Goal: Task Accomplishment & Management: Use online tool/utility

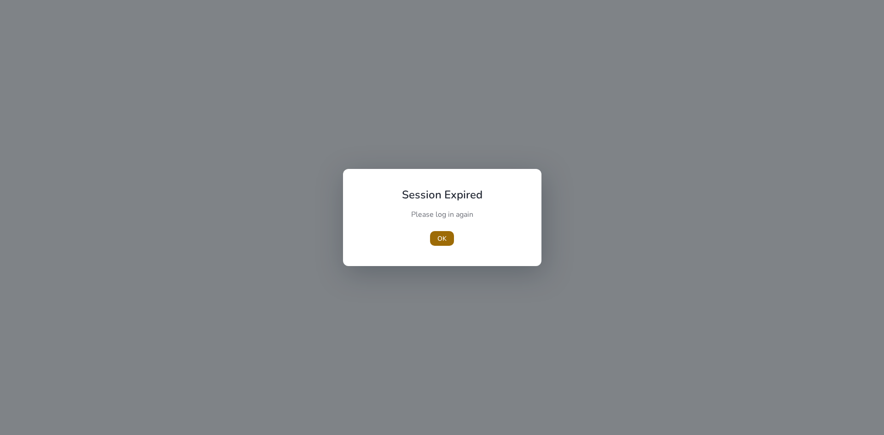
click at [447, 238] on span "button" at bounding box center [442, 239] width 24 height 22
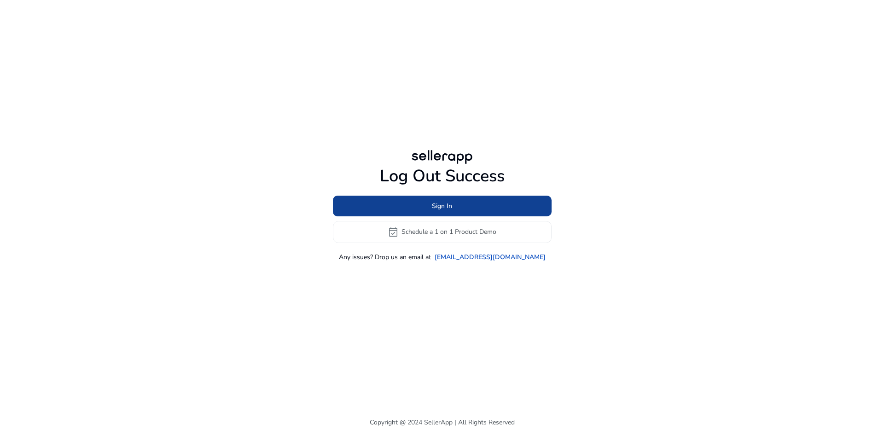
click at [422, 202] on span at bounding box center [442, 206] width 219 height 22
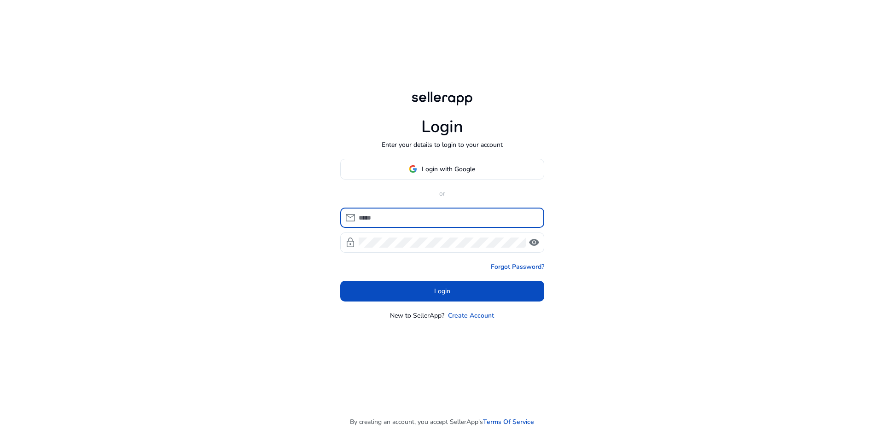
click at [392, 221] on input at bounding box center [448, 218] width 178 height 10
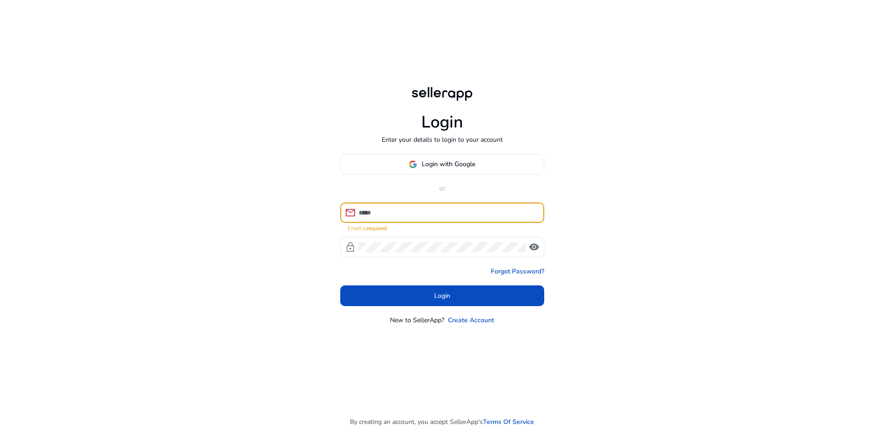
type input "**********"
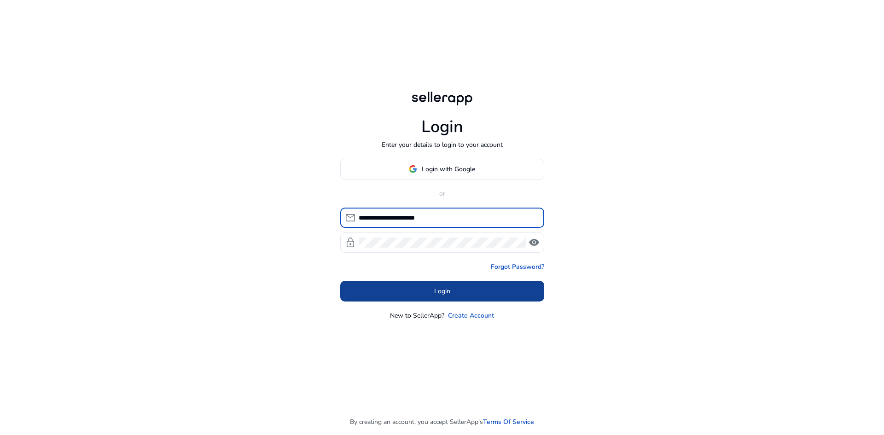
click at [437, 292] on span "Login" at bounding box center [442, 292] width 16 height 10
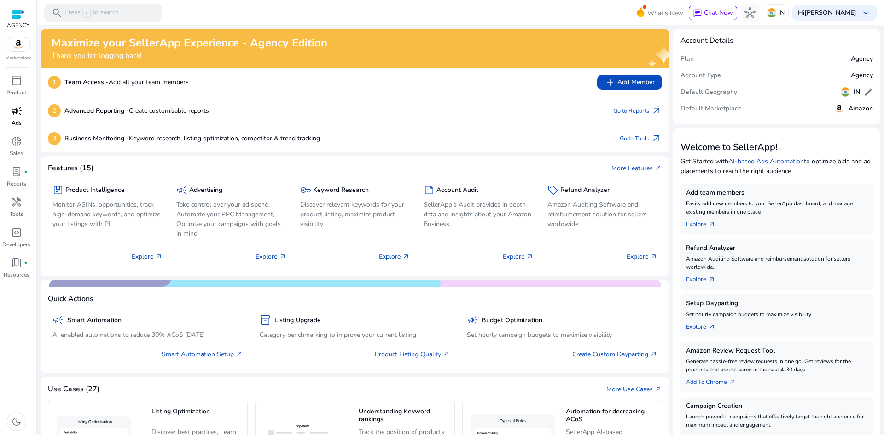
click at [15, 115] on span "campaign" at bounding box center [16, 110] width 11 height 11
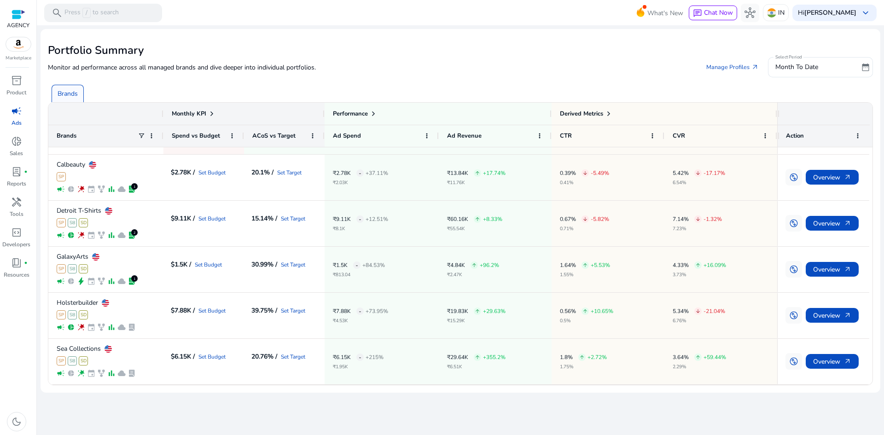
click at [503, 82] on div "Brands" at bounding box center [462, 89] width 829 height 25
click at [503, 112] on div at bounding box center [779, 114] width 4 height 22
click at [503, 113] on div at bounding box center [779, 114] width 4 height 22
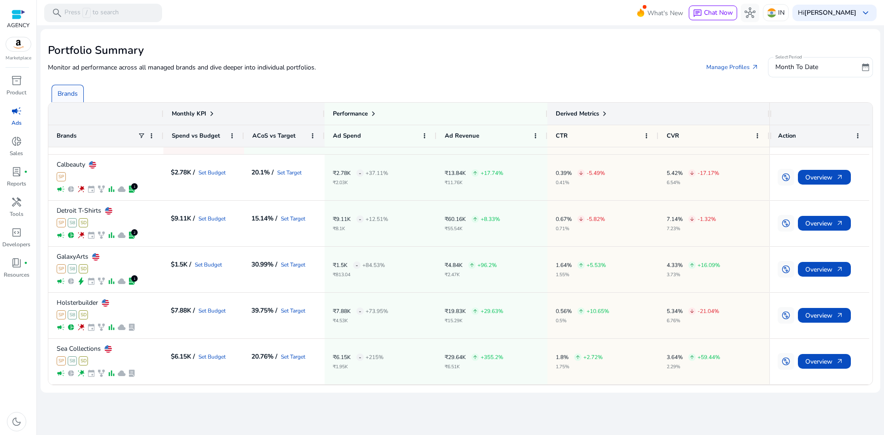
click at [503, 114] on div at bounding box center [769, 114] width 4 height 22
click at [503, 114] on div at bounding box center [771, 114] width 4 height 22
click at [503, 138] on div at bounding box center [771, 136] width 4 height 22
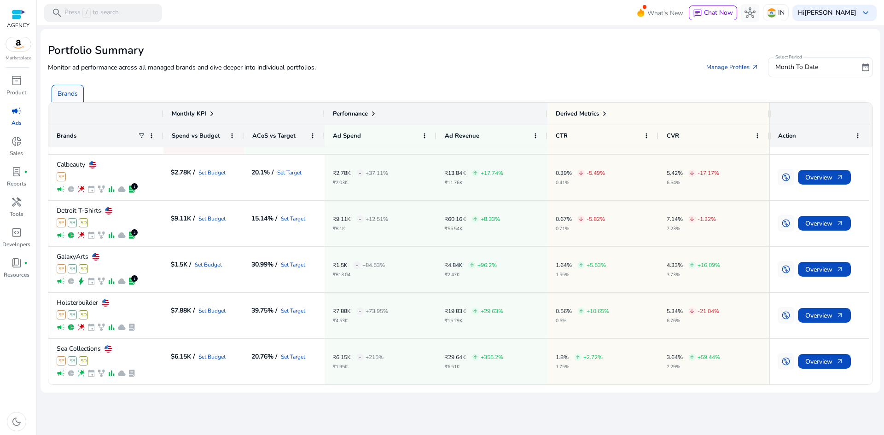
click at [503, 114] on div at bounding box center [547, 114] width 4 height 22
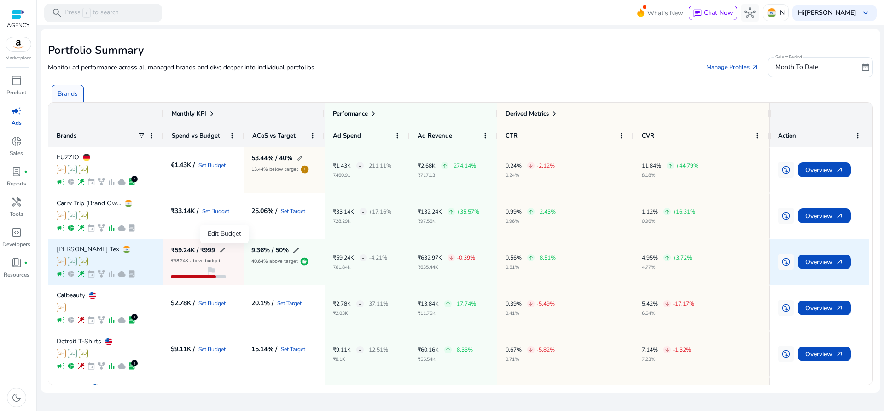
click at [222, 249] on span "edit" at bounding box center [222, 250] width 7 height 7
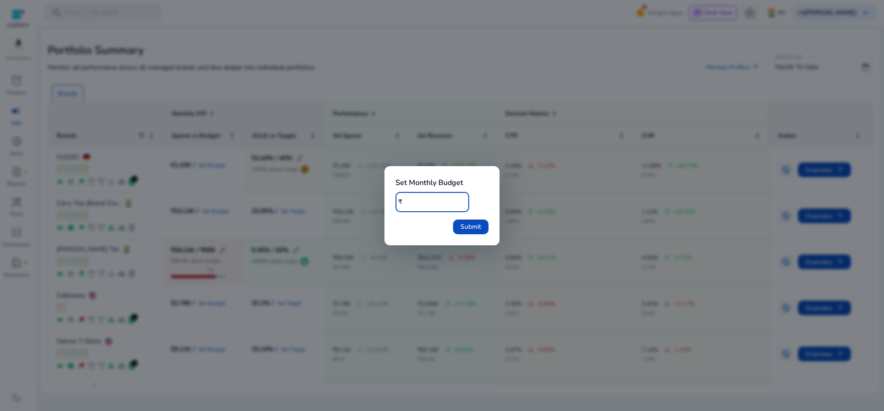
click at [503, 194] on div at bounding box center [442, 205] width 884 height 411
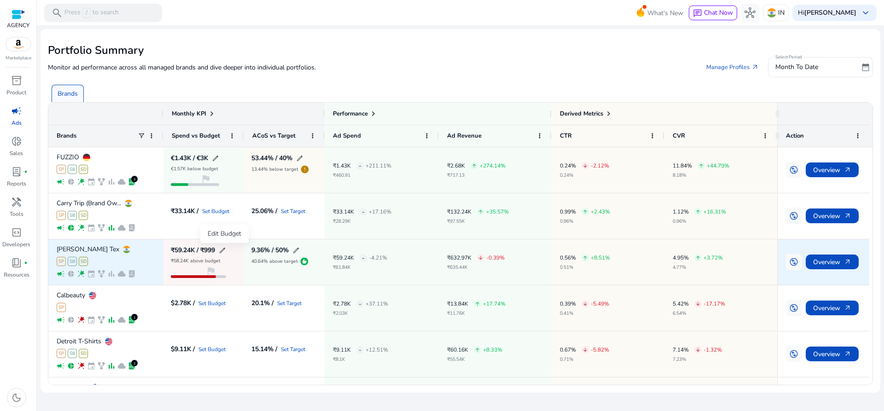
click at [225, 249] on span "edit" at bounding box center [222, 250] width 7 height 7
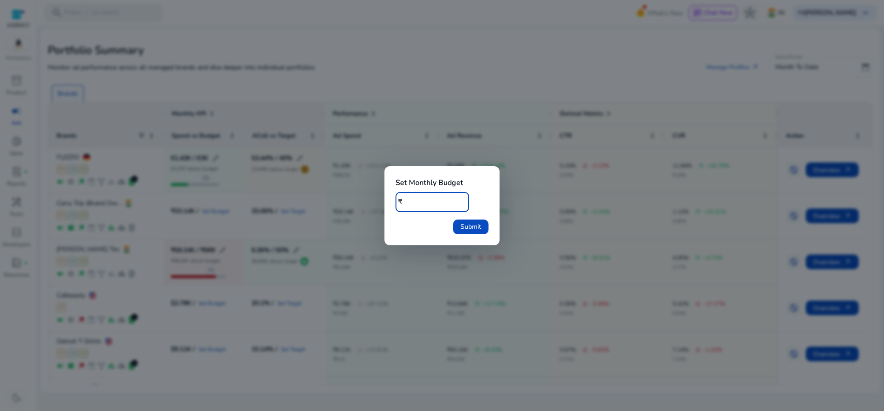
type input "*****"
click at [477, 229] on span "Submit" at bounding box center [471, 227] width 21 height 10
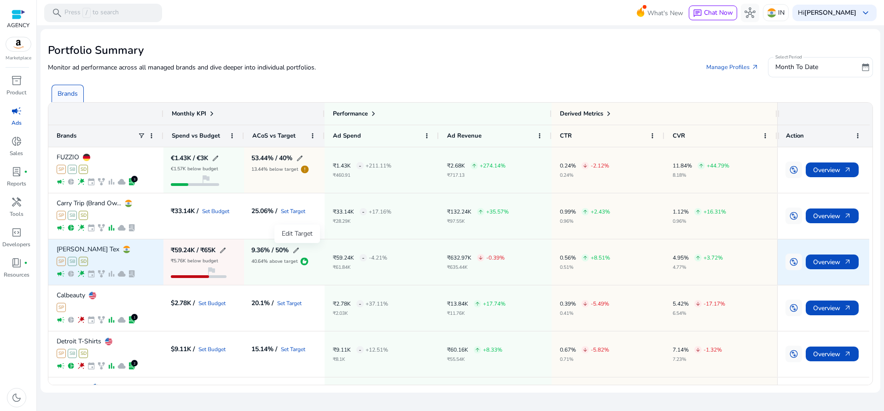
click at [297, 251] on span "edit" at bounding box center [295, 250] width 7 height 7
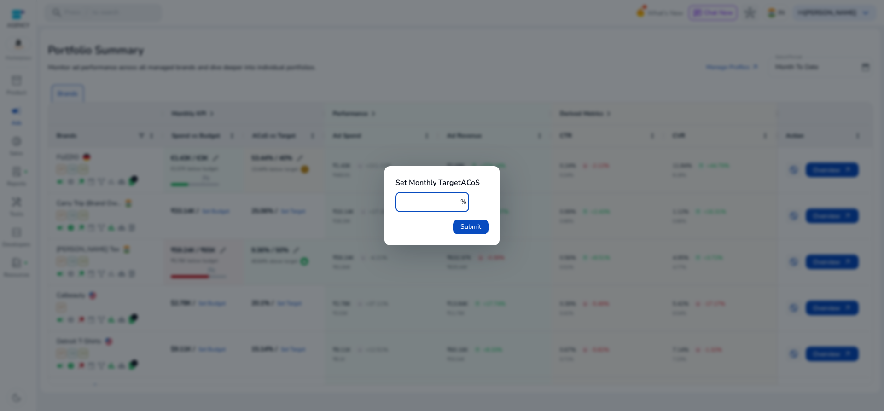
drag, startPoint x: 424, startPoint y: 202, endPoint x: 328, endPoint y: 215, distance: 96.2
click at [344, 212] on div "Set Monthly Target ACoS ** % Submit" at bounding box center [442, 205] width 884 height 411
type input "**"
click at [479, 231] on span "Submit" at bounding box center [471, 227] width 21 height 10
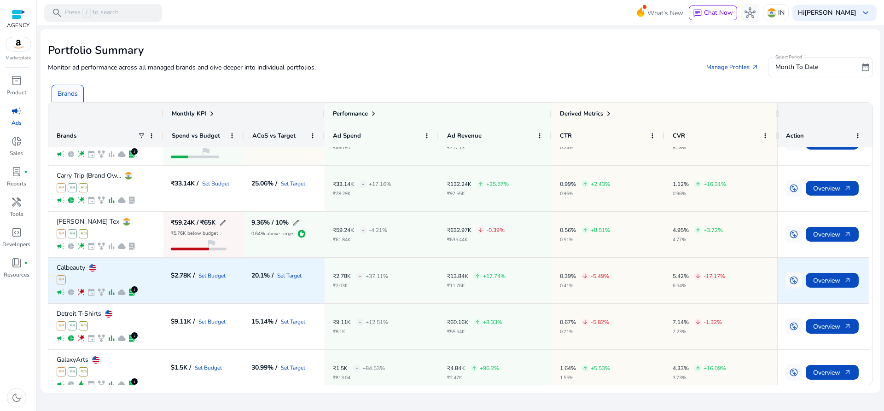
scroll to position [46, 0]
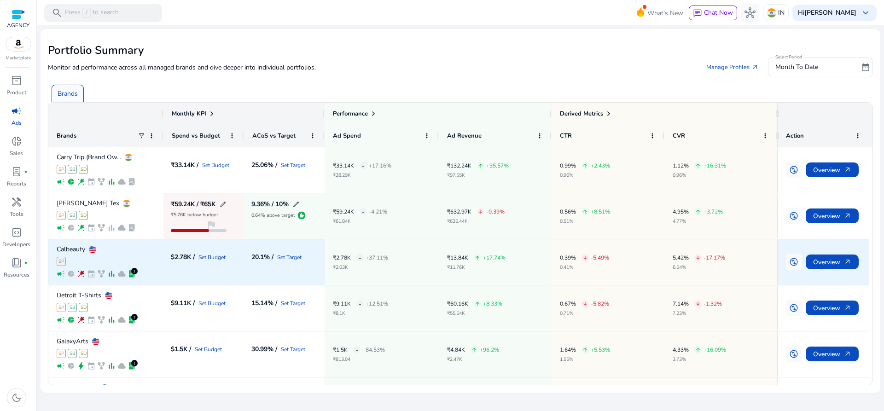
click at [212, 258] on link "Set Budget" at bounding box center [212, 258] width 27 height 6
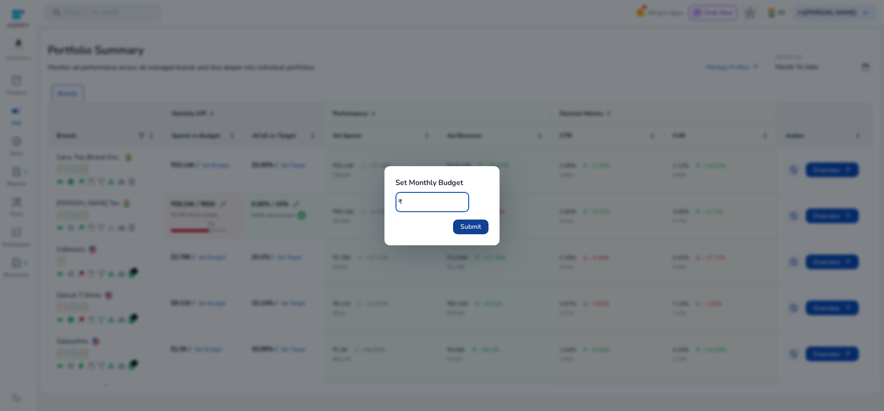
type input "****"
click at [485, 228] on span "submit" at bounding box center [470, 227] width 35 height 22
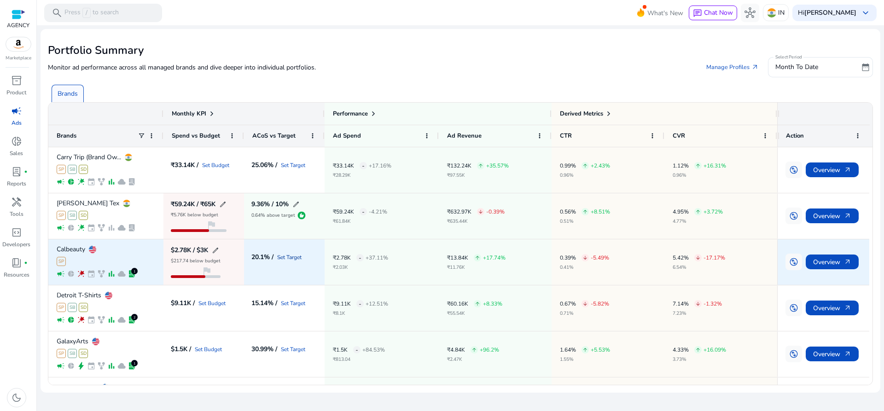
click at [296, 258] on link "Set Target" at bounding box center [289, 258] width 24 height 6
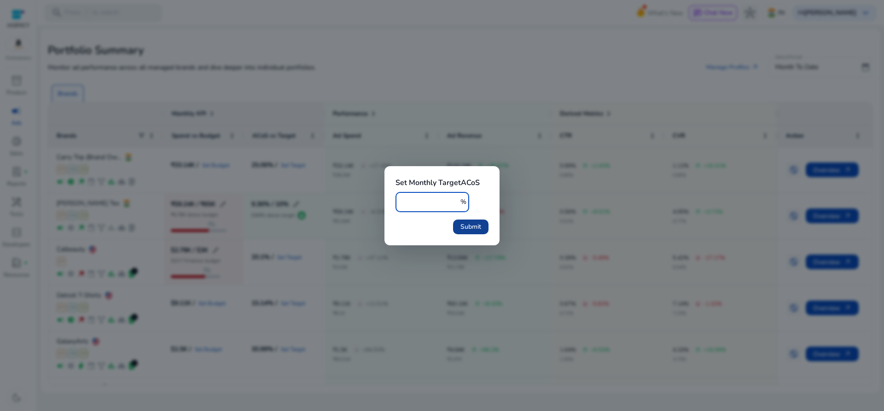
type input "***"
click at [471, 229] on span "Submit" at bounding box center [471, 227] width 21 height 10
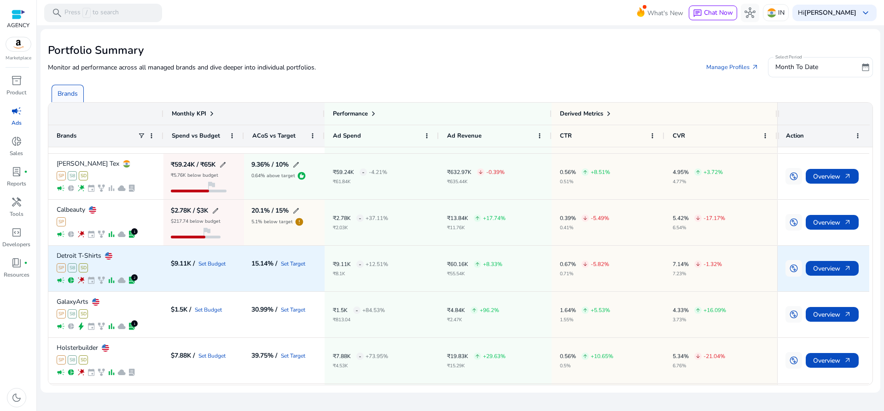
scroll to position [92, 0]
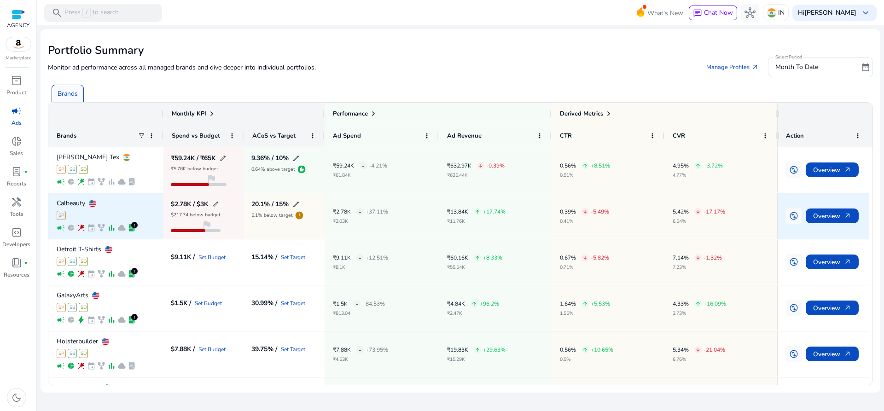
drag, startPoint x: 251, startPoint y: 217, endPoint x: 261, endPoint y: 217, distance: 10.6
click at [261, 217] on div "20.1% / 15% edit 5.1% below target error" at bounding box center [284, 216] width 81 height 46
click at [297, 216] on span "error" at bounding box center [299, 215] width 9 height 9
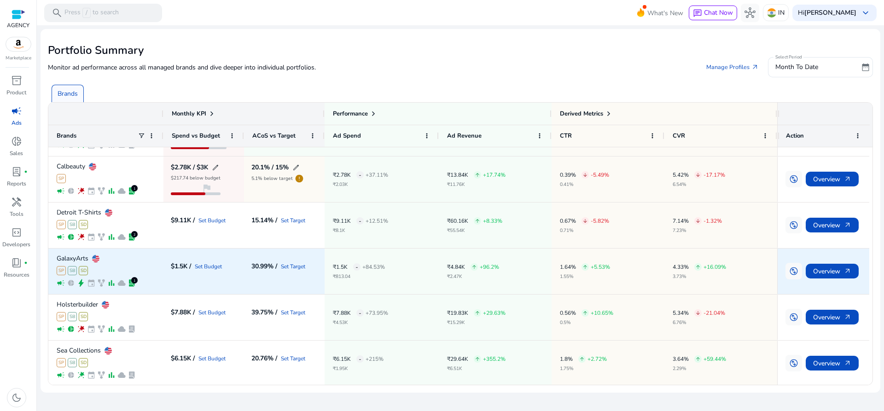
scroll to position [131, 0]
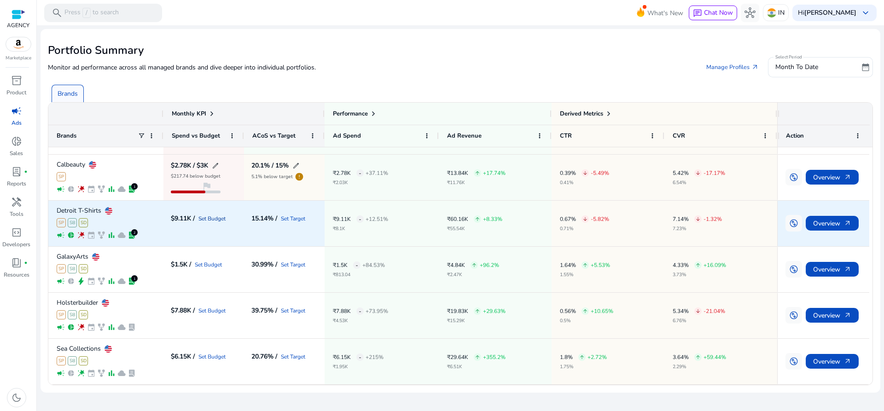
click at [216, 219] on link "Set Budget" at bounding box center [212, 219] width 27 height 6
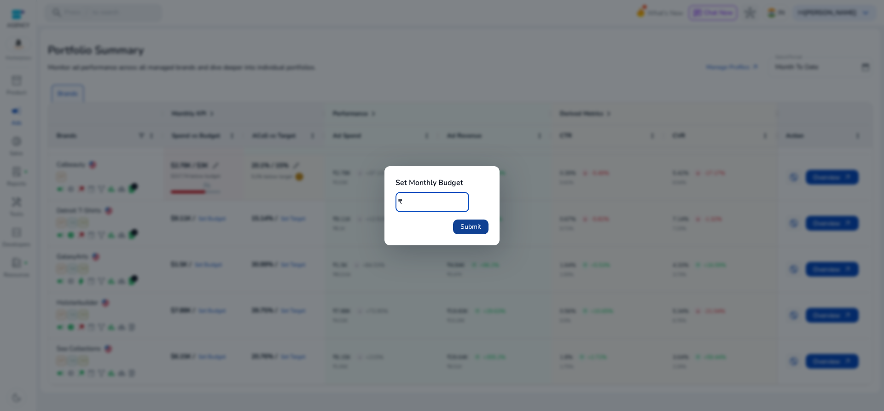
type input "*****"
click at [474, 229] on span "Submit" at bounding box center [471, 227] width 21 height 10
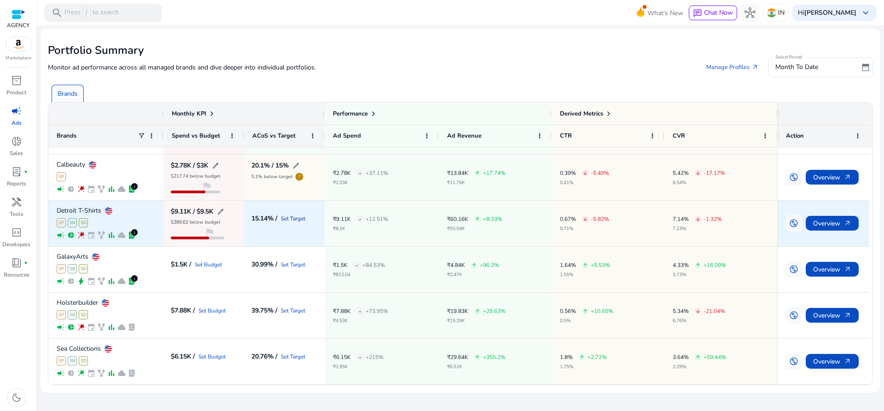
click at [287, 221] on link "Set Target" at bounding box center [293, 219] width 24 height 6
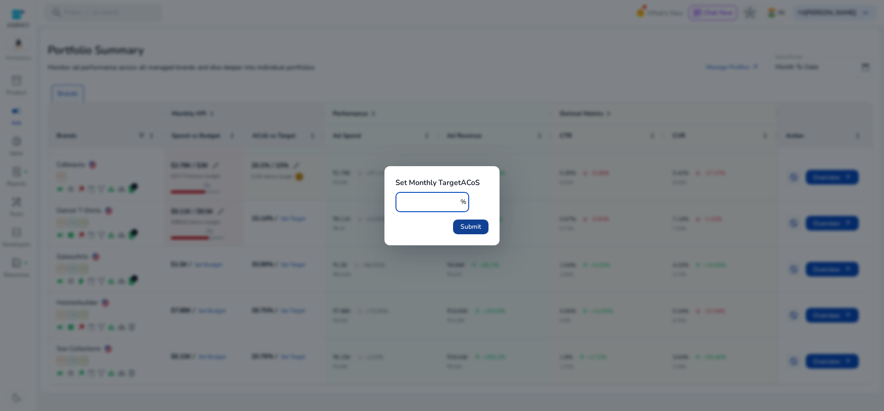
type input "***"
click at [469, 226] on span "Submit" at bounding box center [471, 227] width 21 height 10
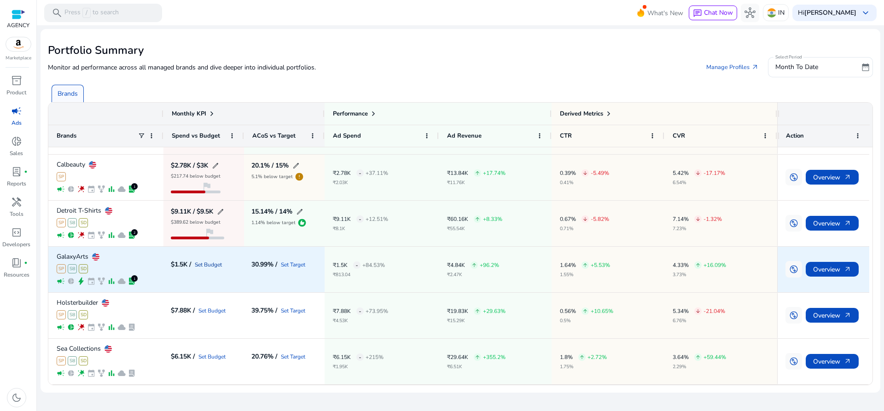
click at [204, 265] on link "Set Budget" at bounding box center [208, 265] width 27 height 6
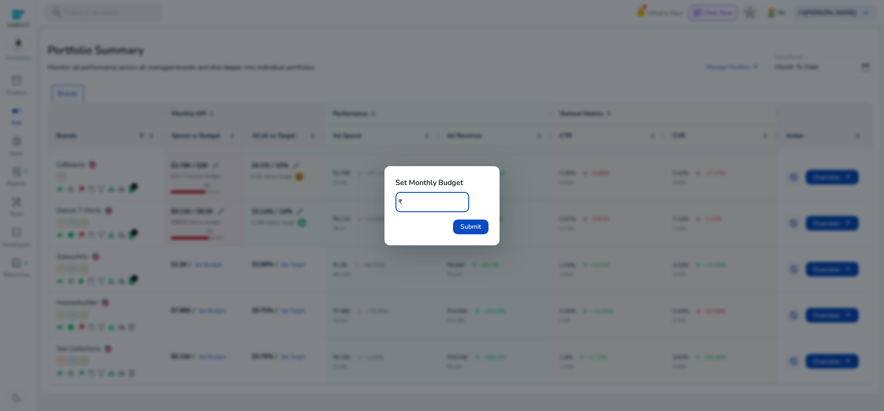
click at [419, 202] on input "*" at bounding box center [433, 202] width 57 height 10
type input "*****"
click at [462, 224] on span "Submit" at bounding box center [471, 227] width 21 height 10
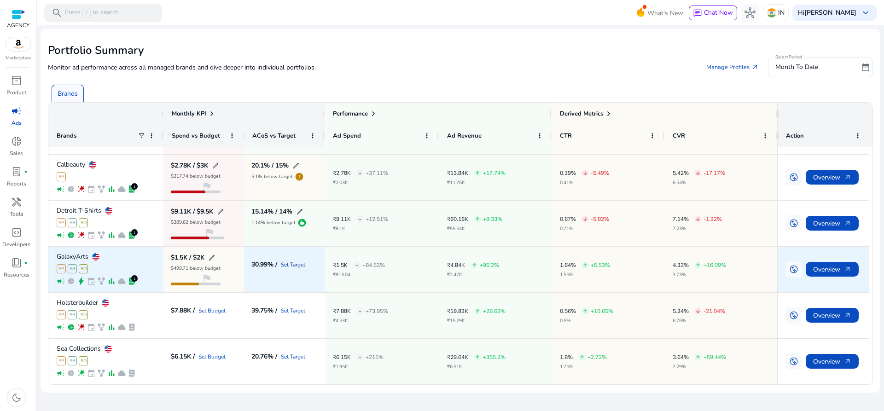
click at [290, 266] on link "Set Target" at bounding box center [293, 265] width 24 height 6
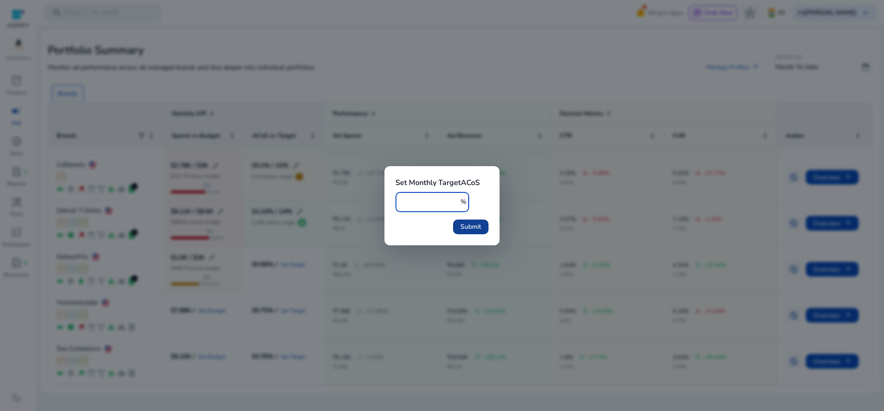
type input "***"
click at [474, 229] on span "Submit" at bounding box center [471, 227] width 21 height 10
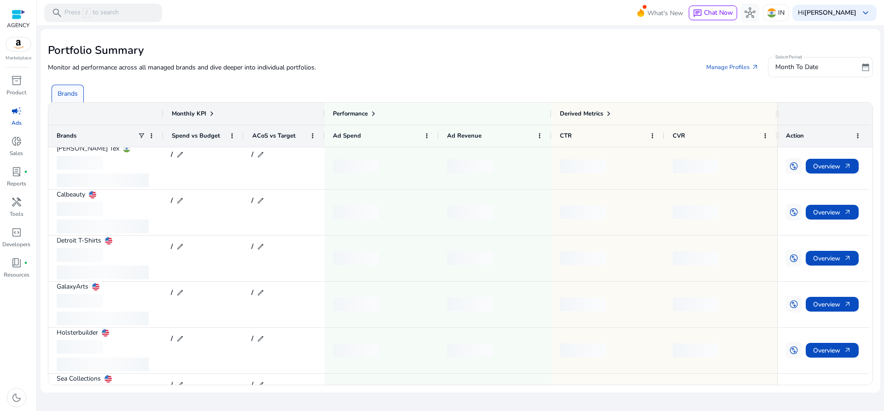
scroll to position [0, 0]
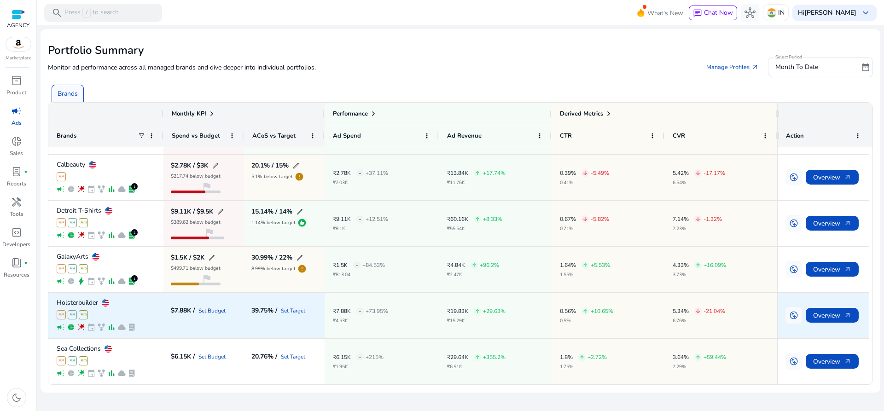
click at [215, 311] on link "Set Budget" at bounding box center [212, 311] width 27 height 6
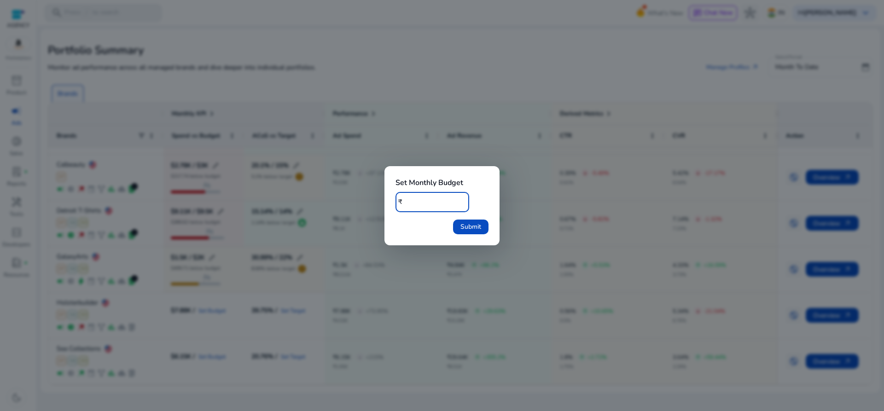
click at [417, 202] on input "*" at bounding box center [433, 202] width 57 height 10
type input "*****"
click at [468, 224] on span "Submit" at bounding box center [471, 227] width 21 height 10
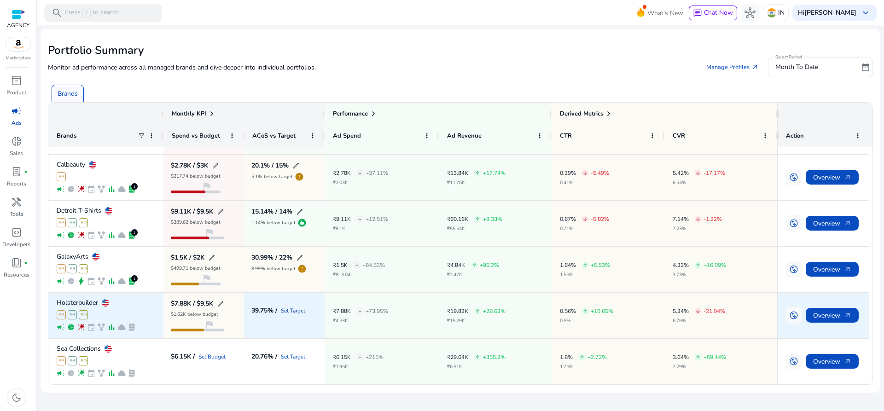
click at [298, 308] on link "Set Target" at bounding box center [293, 311] width 24 height 6
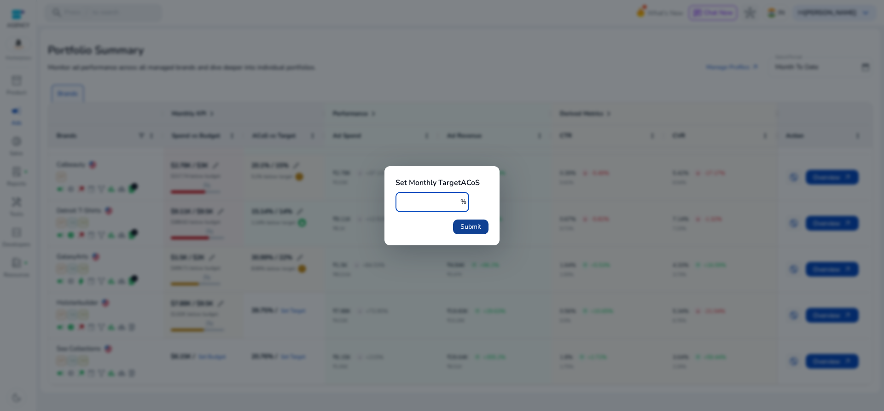
type input "***"
click at [480, 223] on span "Submit" at bounding box center [471, 227] width 21 height 10
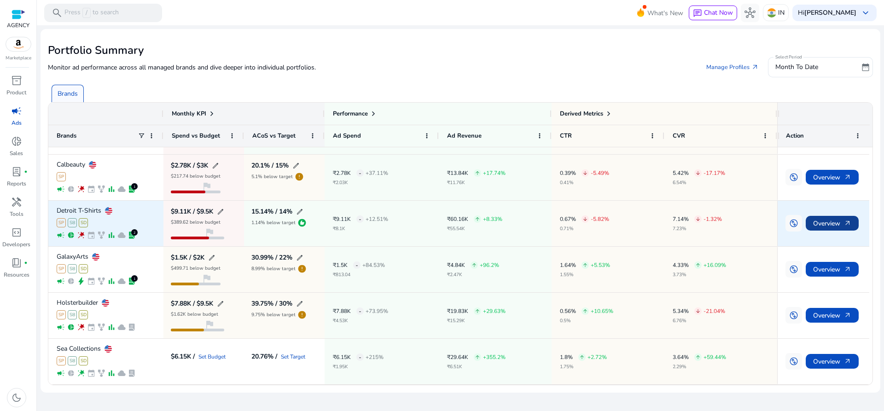
click at [829, 225] on span "Overview arrow_outward" at bounding box center [832, 223] width 38 height 19
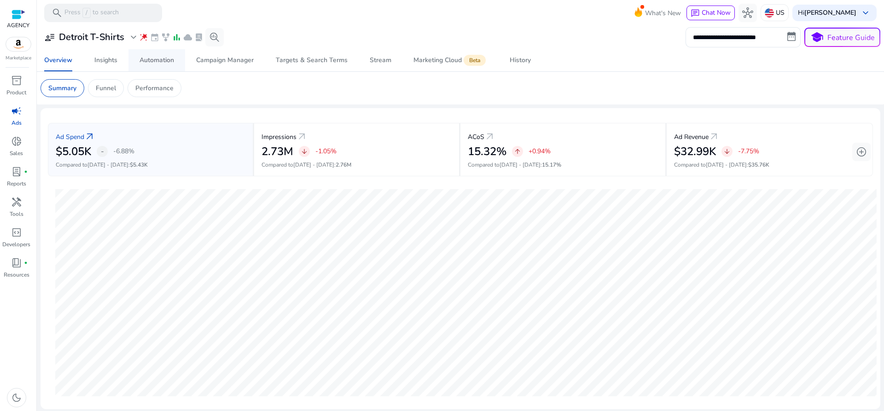
click at [170, 60] on div "Automation" at bounding box center [157, 60] width 35 height 6
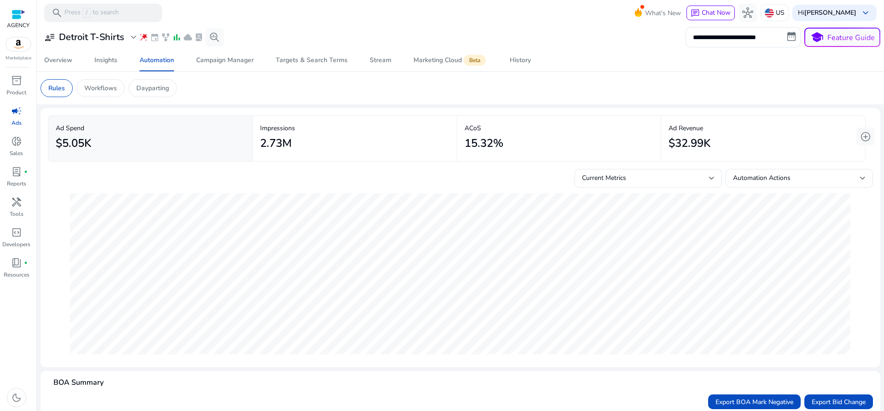
scroll to position [46, 0]
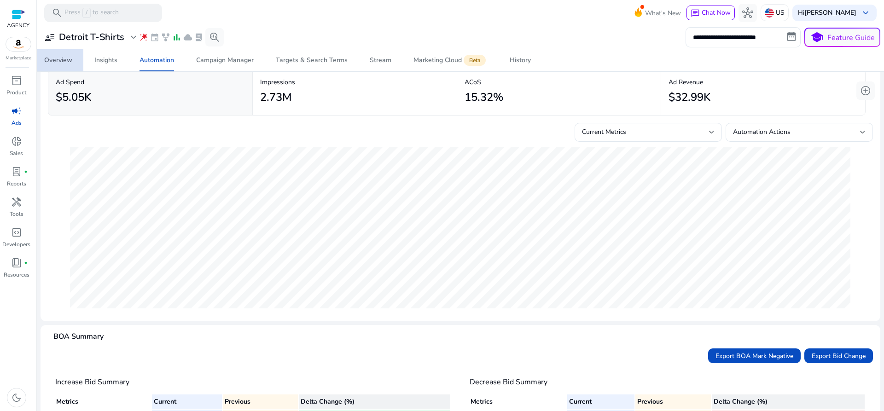
click at [66, 63] on div "Overview" at bounding box center [58, 60] width 28 height 6
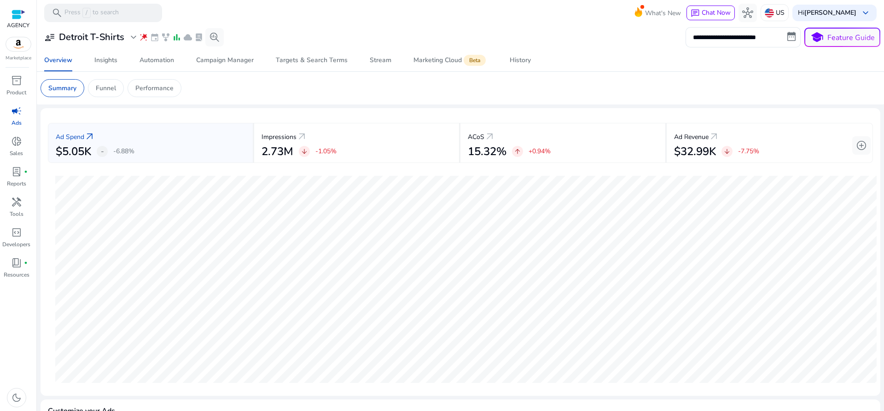
click at [18, 113] on span "campaign" at bounding box center [16, 110] width 11 height 11
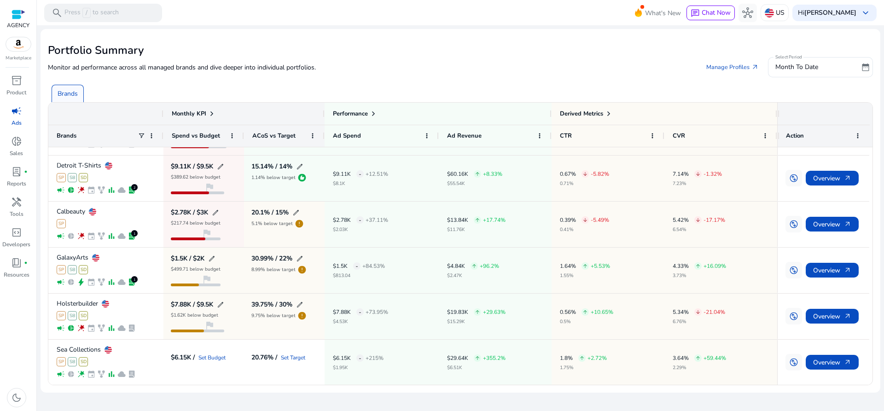
scroll to position [131, 0]
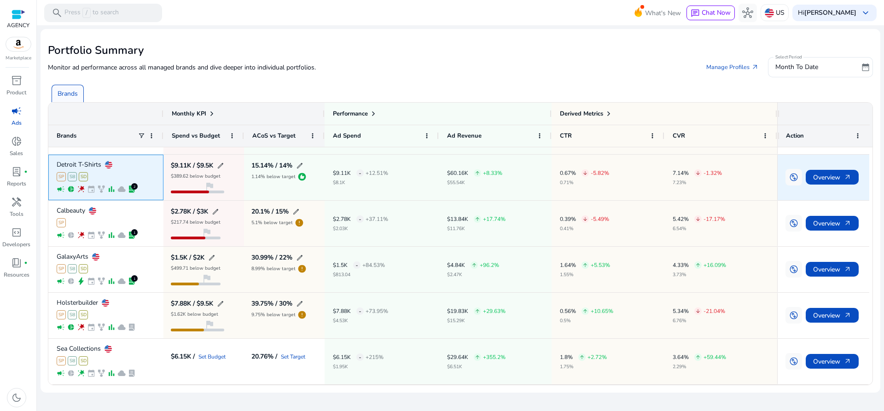
click at [82, 165] on p "Detroit T-Shirts" at bounding box center [79, 165] width 45 height 6
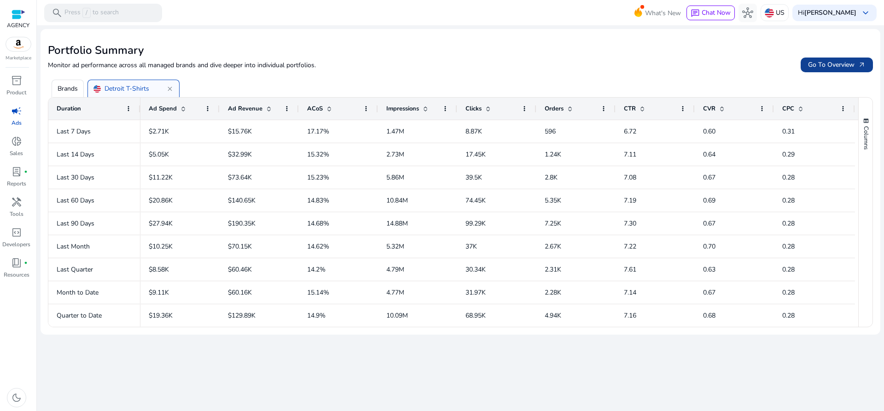
click at [825, 65] on span "Go To Overview arrow_outward" at bounding box center [837, 65] width 58 height 10
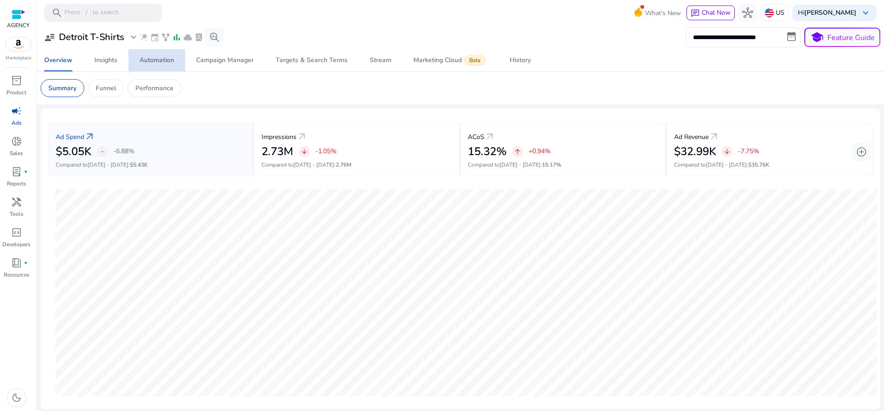
click at [154, 59] on div "Automation" at bounding box center [157, 60] width 35 height 6
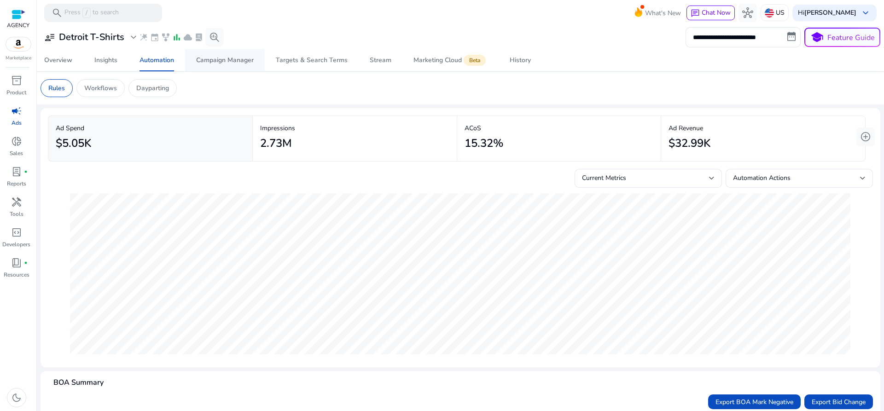
click at [211, 62] on div "Campaign Manager" at bounding box center [225, 60] width 58 height 6
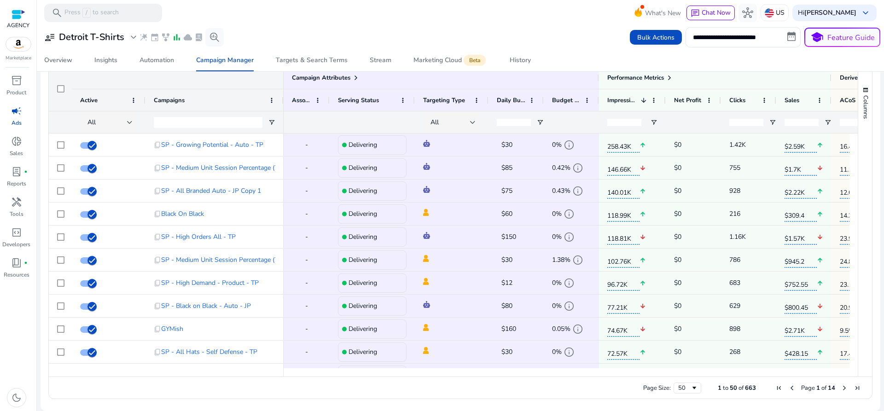
click at [93, 102] on span "Active" at bounding box center [89, 100] width 18 height 8
click at [136, 103] on span at bounding box center [133, 100] width 7 height 7
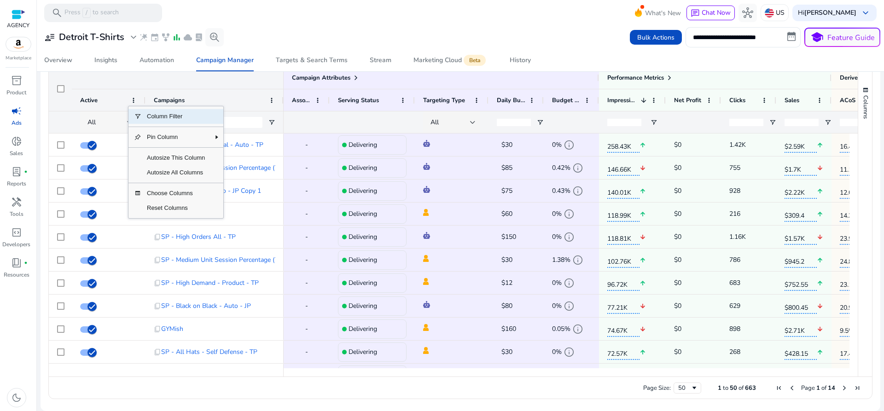
click at [110, 124] on div "All" at bounding box center [108, 122] width 40 height 10
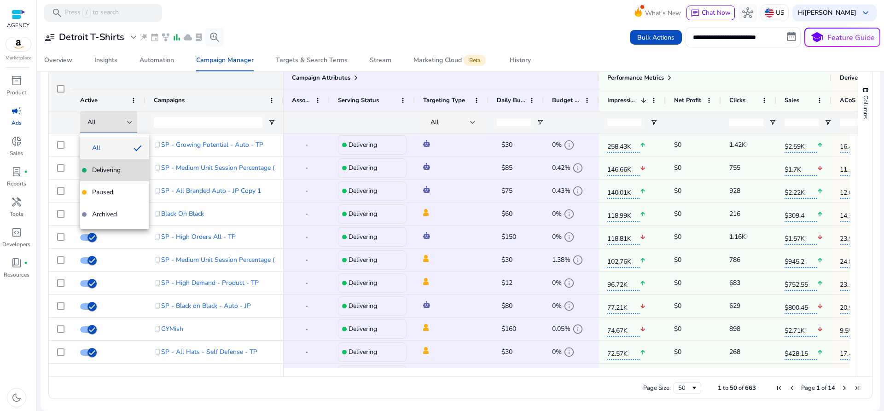
click at [114, 174] on span "Delivering" at bounding box center [106, 170] width 29 height 9
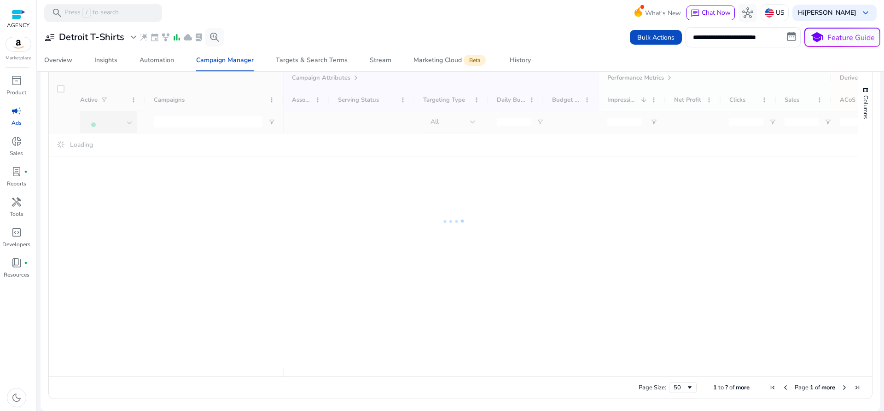
scroll to position [623, 0]
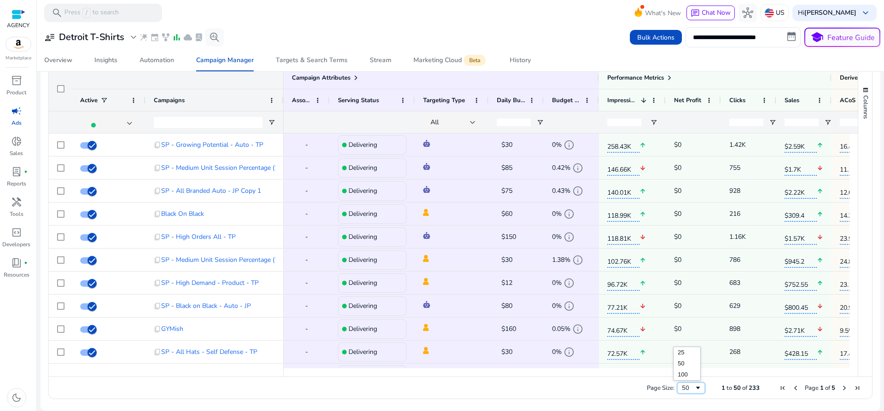
click at [695, 387] on span "Page Size" at bounding box center [698, 388] width 7 height 7
click at [669, 79] on span at bounding box center [669, 77] width 7 height 7
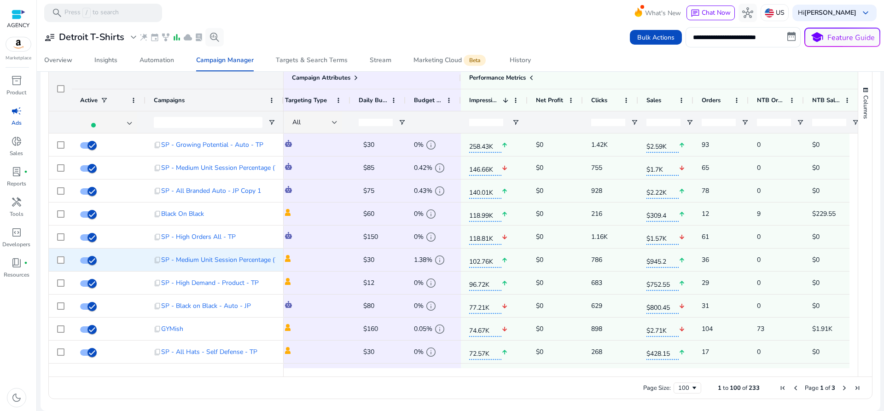
scroll to position [0, 0]
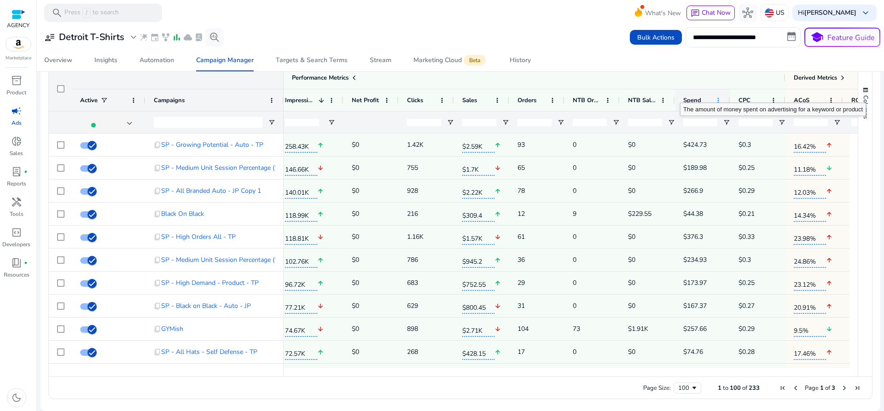
click at [717, 99] on span at bounding box center [718, 100] width 7 height 7
click at [702, 124] on input "number" at bounding box center [701, 122] width 34 height 7
click at [726, 123] on span "Open Filter Menu" at bounding box center [726, 122] width 7 height 7
click at [732, 140] on div "Equals" at bounding box center [760, 139] width 56 height 7
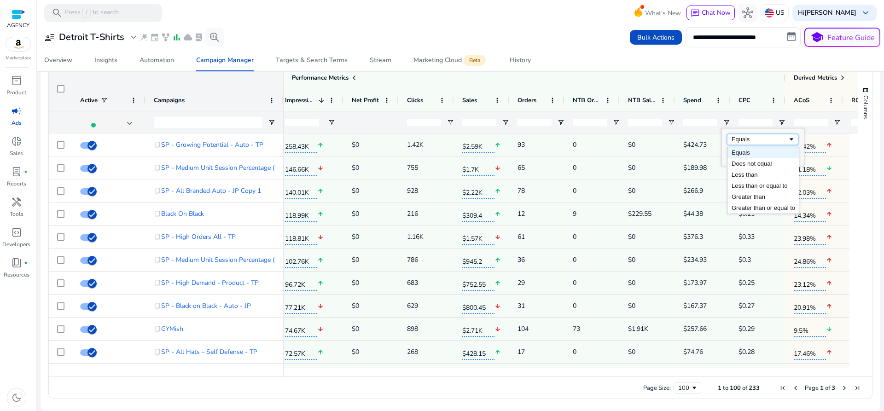
click at [734, 140] on div "Equals" at bounding box center [760, 139] width 56 height 7
click at [737, 153] on input "Filter Value" at bounding box center [762, 154] width 71 height 11
click at [743, 140] on div "Equals" at bounding box center [760, 139] width 56 height 7
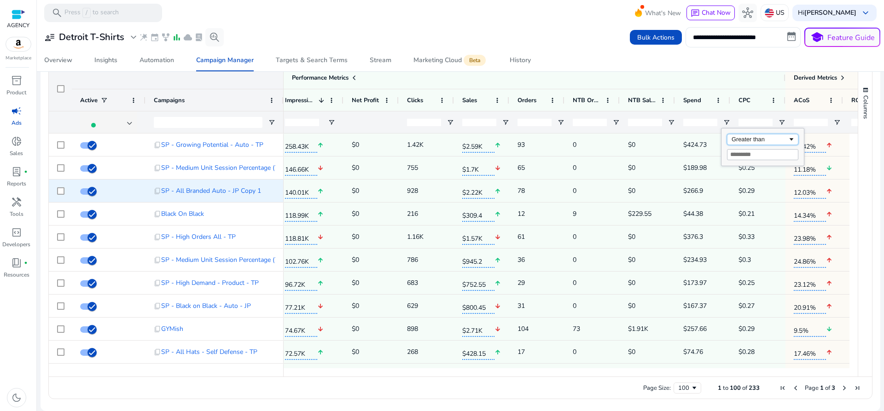
drag, startPoint x: 745, startPoint y: 196, endPoint x: 743, endPoint y: 184, distance: 12.6
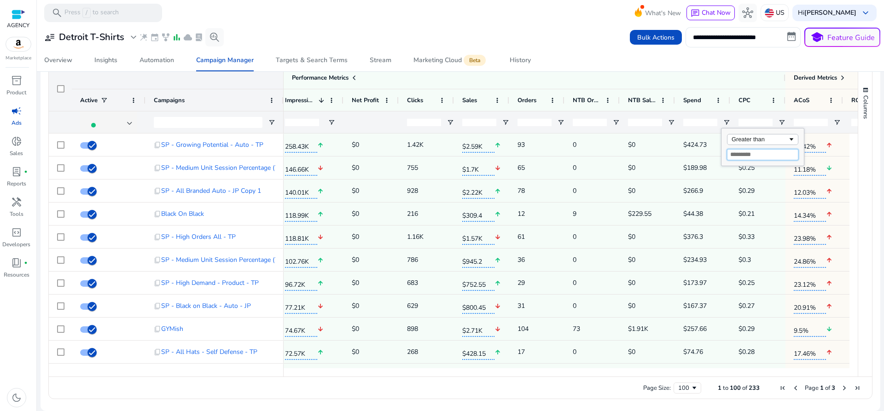
click at [743, 156] on input "Filter Value" at bounding box center [762, 154] width 71 height 11
type input "**"
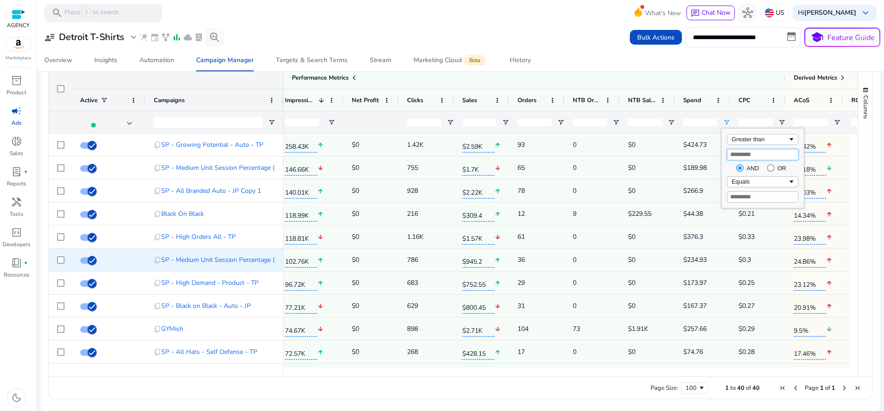
scroll to position [64, 0]
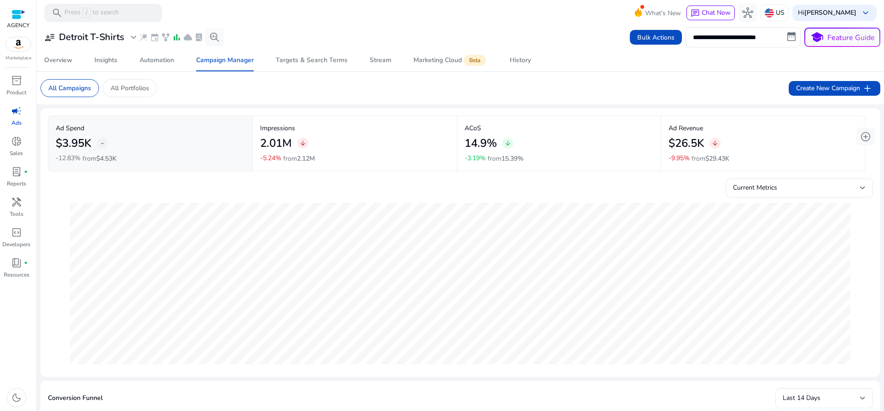
scroll to position [0, 322]
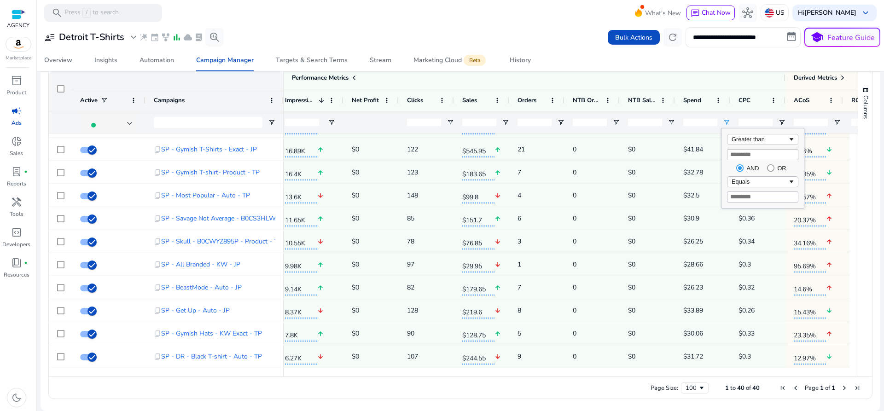
type input "**"
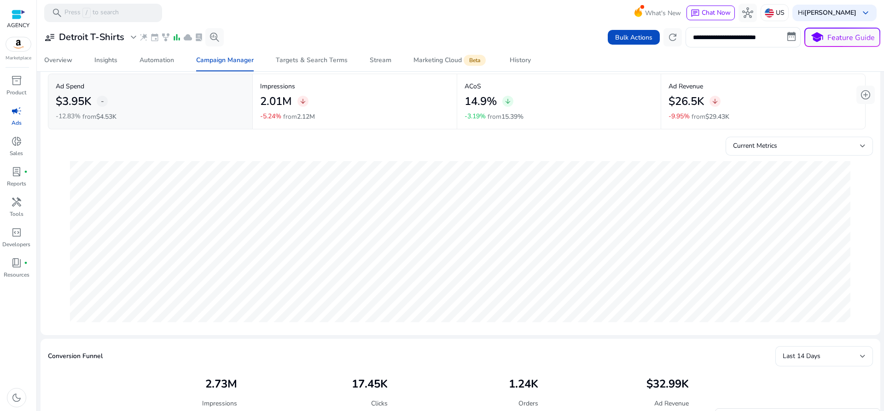
scroll to position [0, 0]
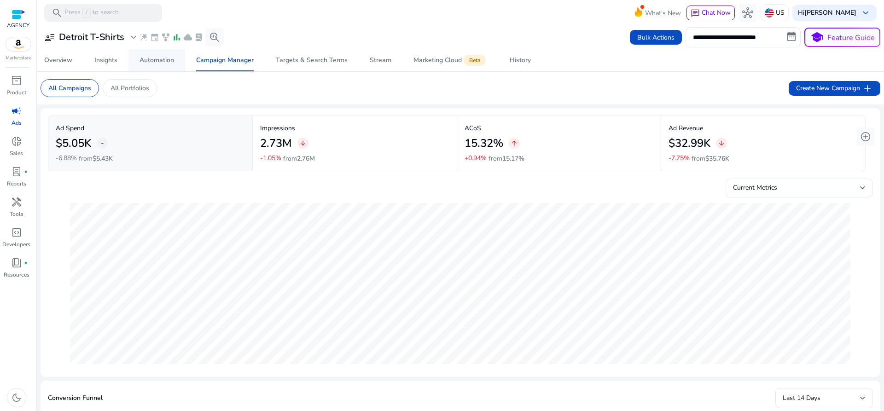
click at [153, 62] on div "Automation" at bounding box center [157, 60] width 35 height 6
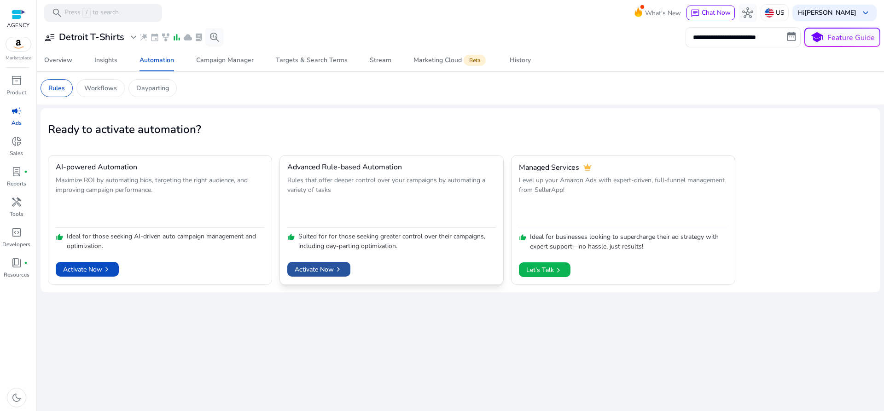
click at [307, 270] on span "Activate Now chevron_right" at bounding box center [319, 270] width 48 height 10
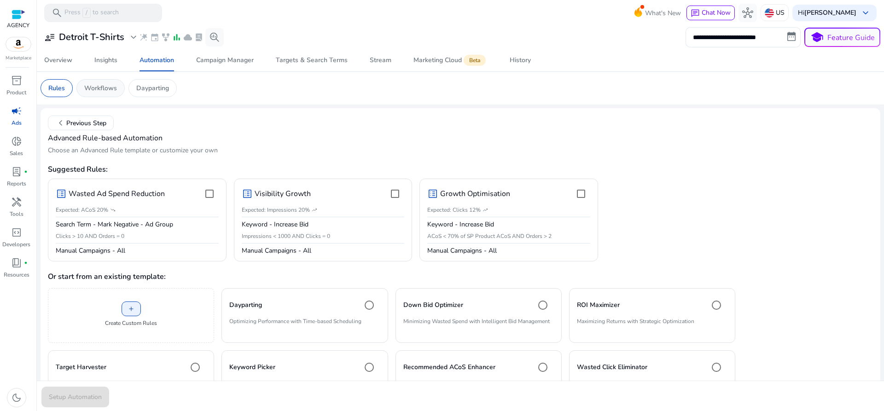
click at [92, 87] on p "Workflows" at bounding box center [100, 88] width 33 height 10
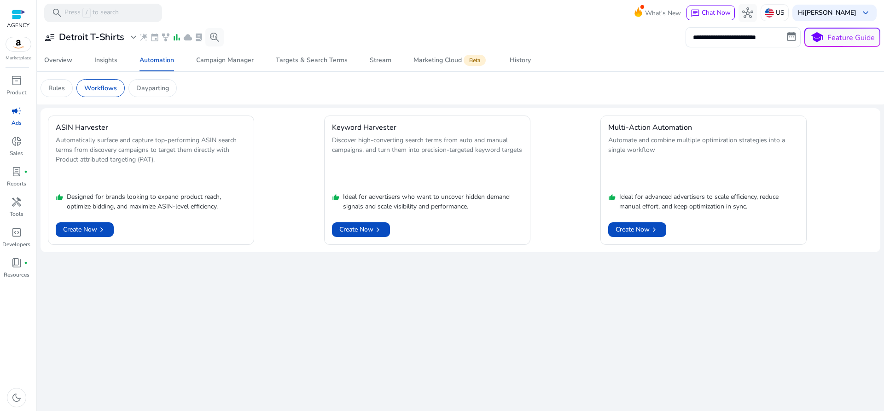
click at [228, 116] on mat-card "ASIN Harvester Automatically surface and capture top-performing ASIN search ter…" at bounding box center [151, 180] width 206 height 129
click at [651, 226] on span "Create Now chevron_right" at bounding box center [637, 230] width 43 height 10
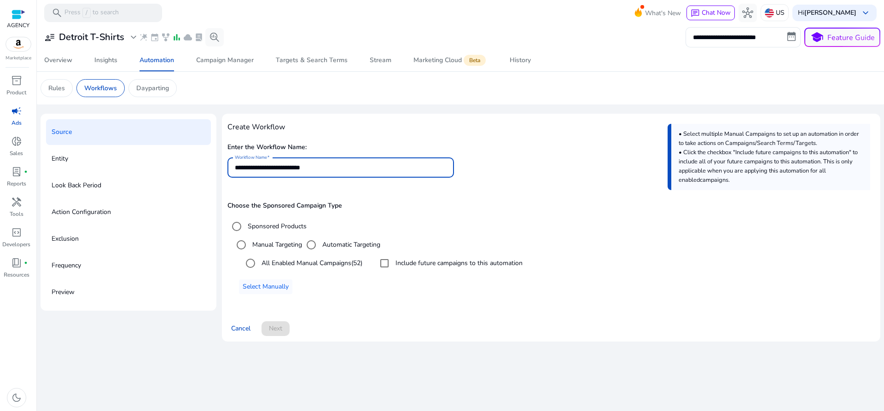
click at [345, 169] on input "**********" at bounding box center [341, 168] width 212 height 10
click at [526, 212] on div "Choose the Sponsored Campaign Type Sponsored Products Manual Targeting Automati…" at bounding box center [552, 248] width 648 height 92
click at [398, 169] on input "**********" at bounding box center [341, 168] width 212 height 10
type input "**********"
click at [267, 264] on label "All Enabled Manual Campaigns (52)" at bounding box center [311, 263] width 103 height 10
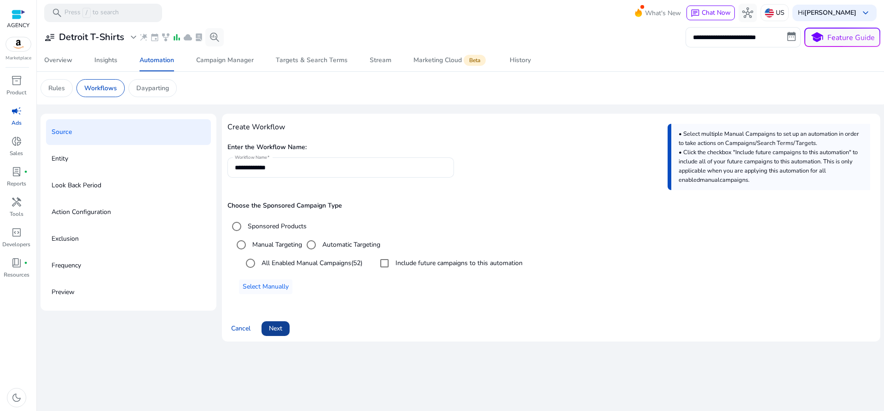
click at [279, 328] on span "Next" at bounding box center [275, 329] width 13 height 10
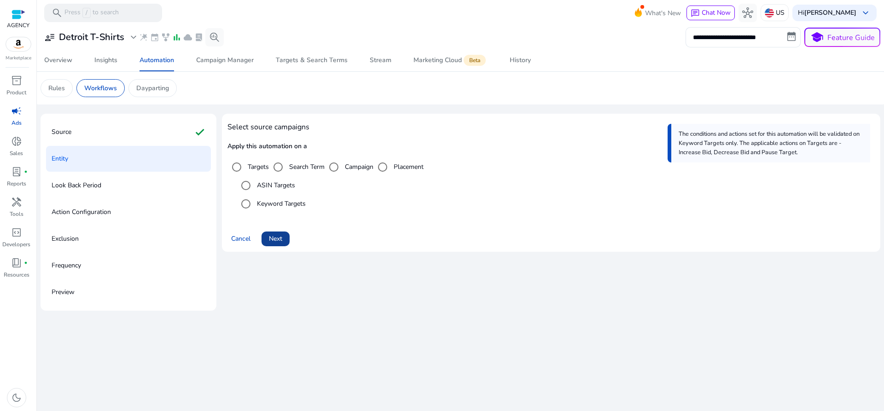
click at [279, 236] on span "Next" at bounding box center [275, 239] width 13 height 10
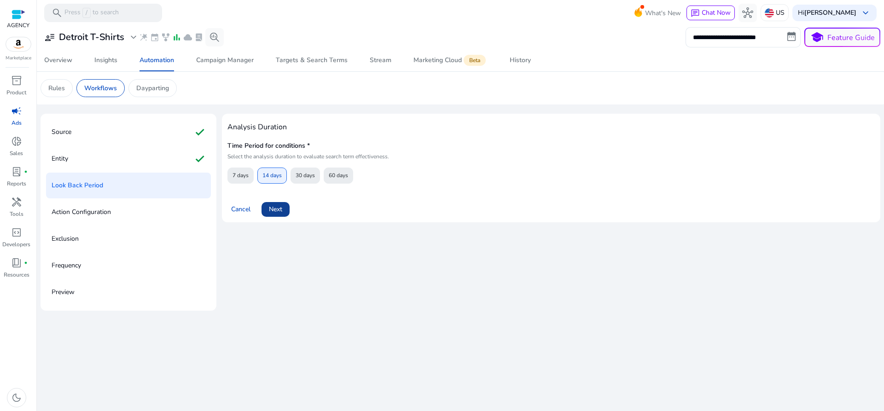
click at [280, 209] on span "Next" at bounding box center [275, 210] width 13 height 10
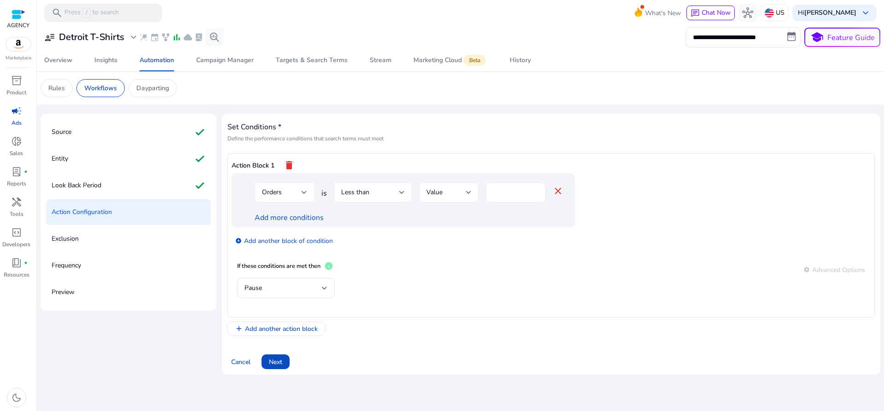
click at [293, 193] on div "Orders" at bounding box center [282, 192] width 40 height 10
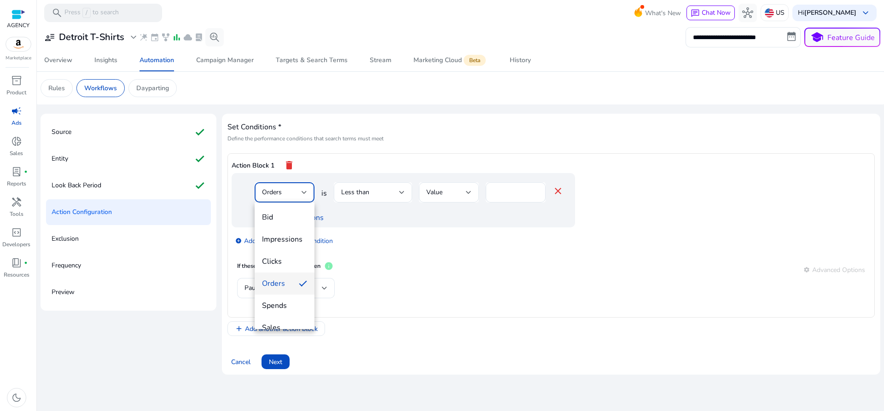
click at [293, 193] on div at bounding box center [442, 205] width 884 height 411
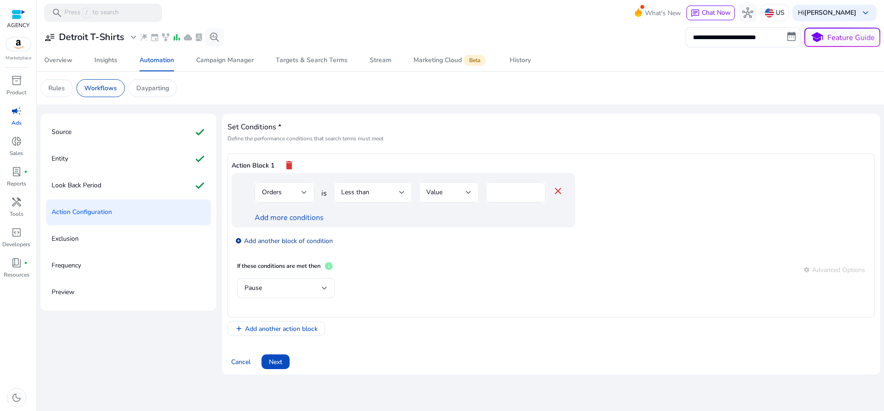
click at [306, 240] on link "add_circle Add another block of condition" at bounding box center [284, 240] width 98 height 11
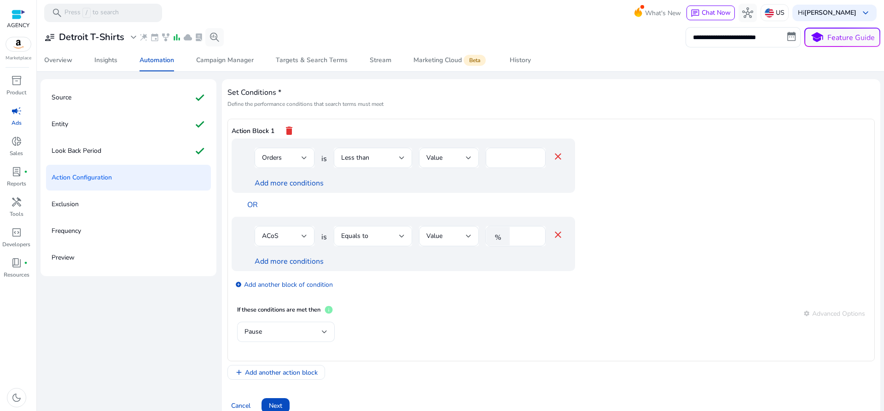
scroll to position [49, 0]
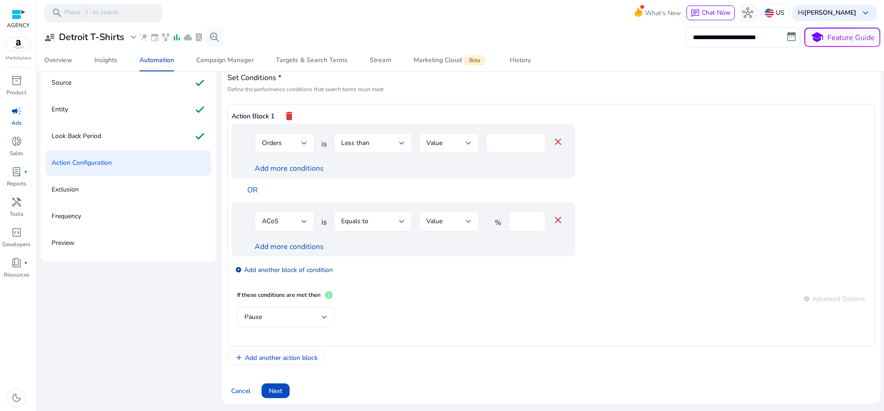
click at [297, 270] on link "add_circle Add another block of condition" at bounding box center [284, 269] width 98 height 11
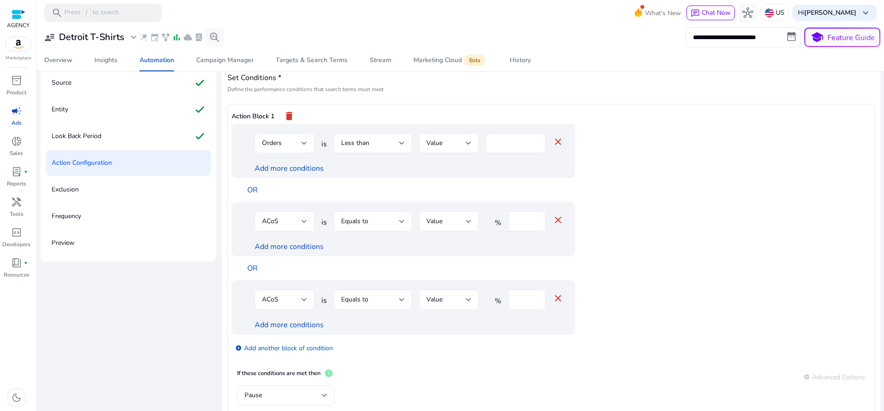
click at [295, 141] on div "Orders" at bounding box center [282, 143] width 40 height 10
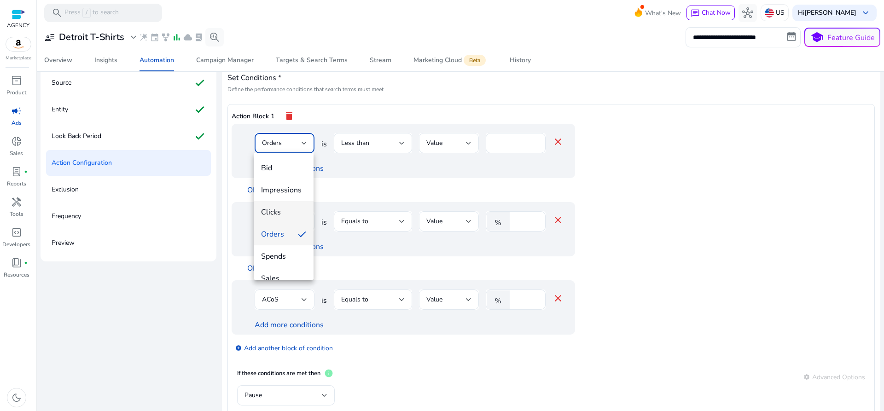
click at [282, 213] on span "Clicks" at bounding box center [283, 212] width 45 height 10
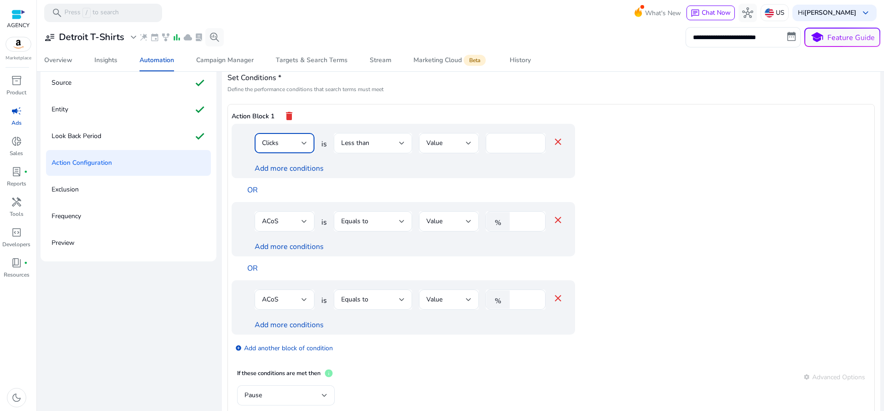
click at [350, 145] on span "Less than" at bounding box center [355, 143] width 28 height 9
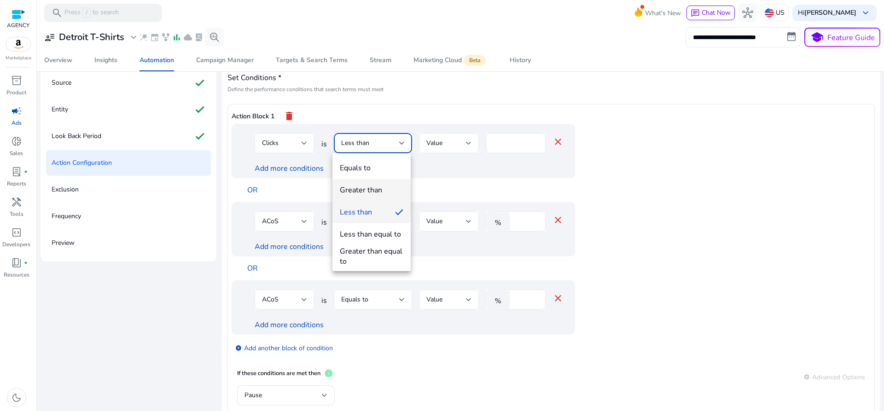
click at [366, 193] on div "Greater than" at bounding box center [361, 190] width 42 height 10
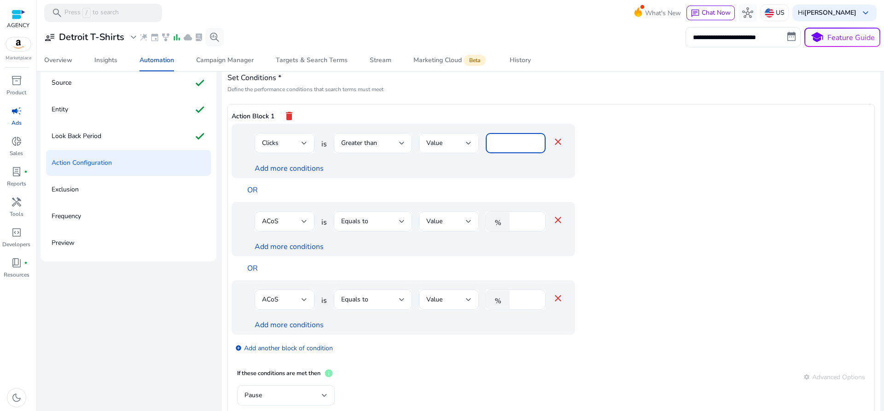
click at [500, 140] on input "*" at bounding box center [515, 143] width 45 height 10
type input "**"
click at [556, 296] on mat-icon "close" at bounding box center [558, 298] width 11 height 11
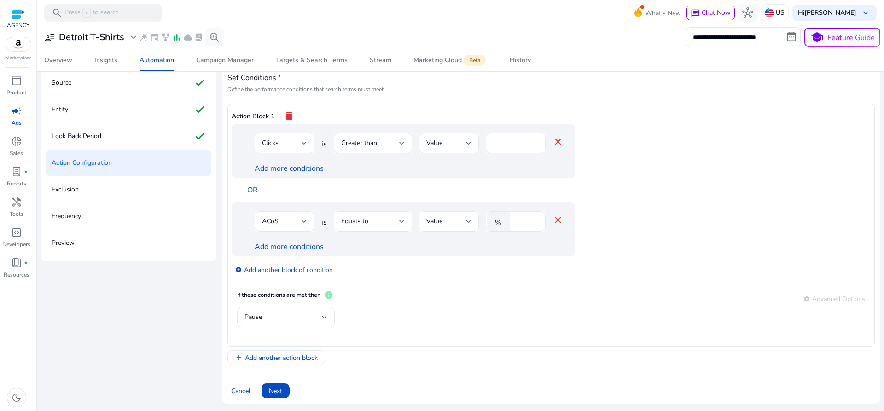
click at [560, 220] on mat-icon "close" at bounding box center [558, 220] width 11 height 11
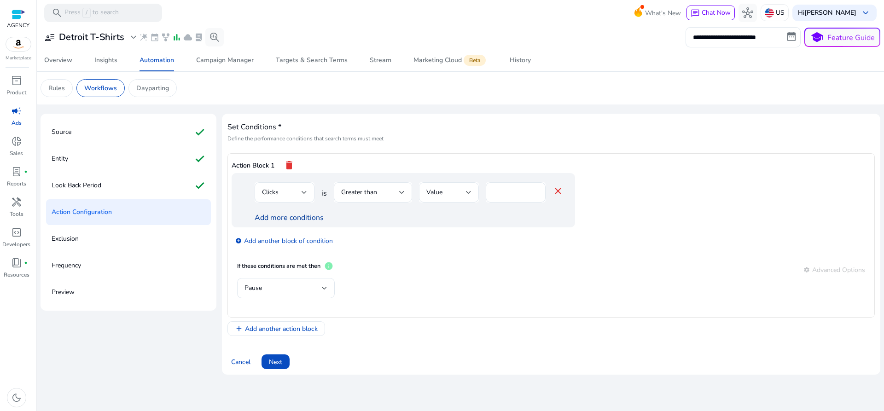
click at [288, 219] on link "Add more conditions" at bounding box center [289, 218] width 69 height 10
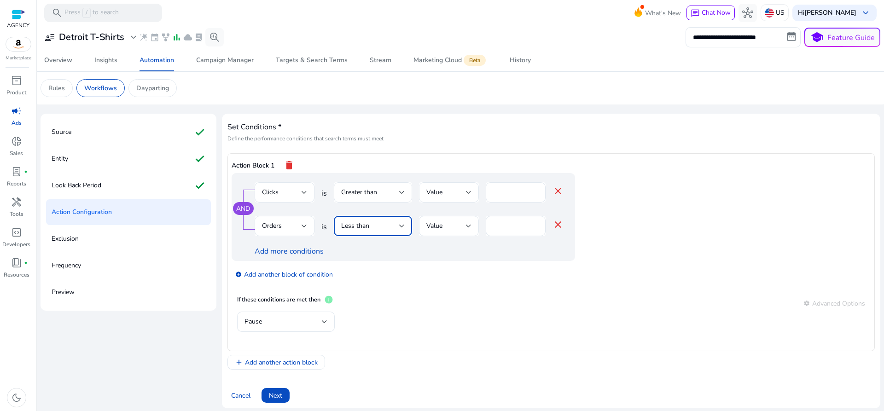
click at [386, 229] on div "Less than" at bounding box center [370, 226] width 58 height 10
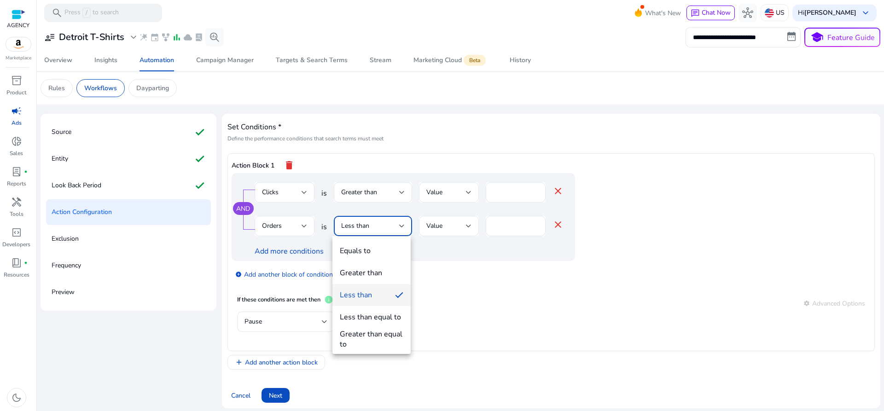
click at [504, 227] on div at bounding box center [442, 205] width 884 height 411
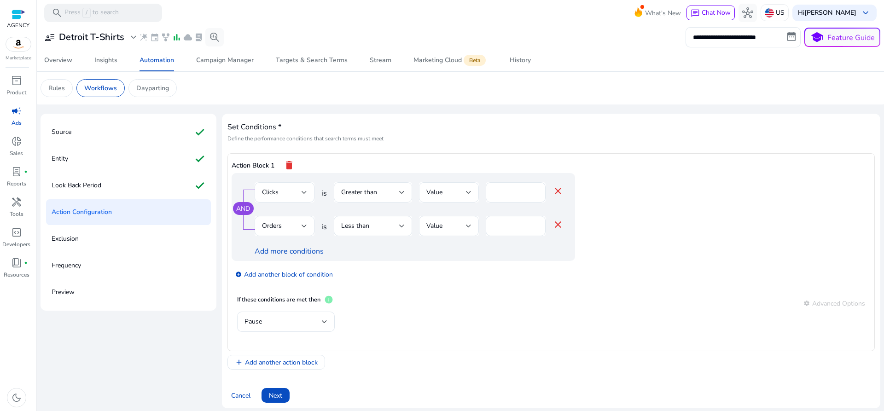
drag, startPoint x: 504, startPoint y: 227, endPoint x: 498, endPoint y: 239, distance: 13.6
click at [497, 240] on mat-form-field "*" at bounding box center [516, 231] width 60 height 30
type input "*"
click at [442, 220] on div "Value" at bounding box center [449, 226] width 45 height 20
drag, startPoint x: 389, startPoint y: 233, endPoint x: 384, endPoint y: 232, distance: 5.1
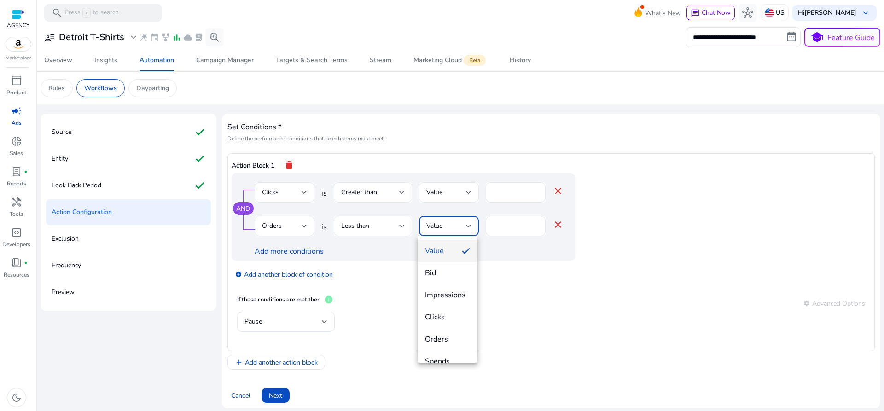
click at [388, 233] on div at bounding box center [442, 205] width 884 height 411
click at [383, 230] on div "Less than" at bounding box center [370, 226] width 58 height 10
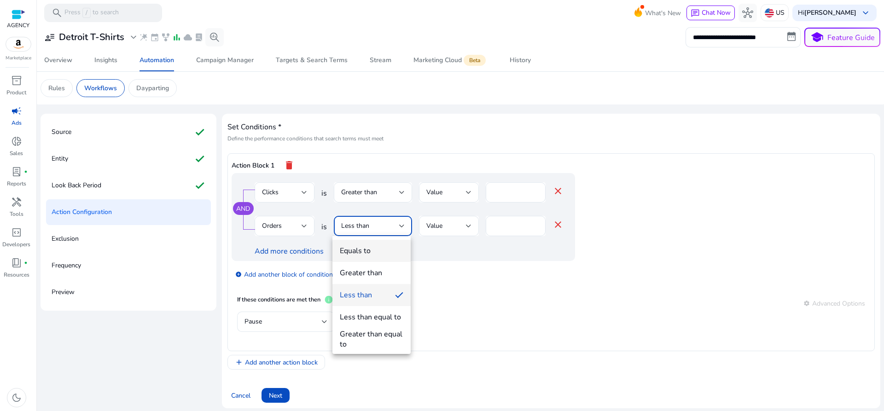
click at [364, 255] on div "Equals to" at bounding box center [355, 251] width 31 height 10
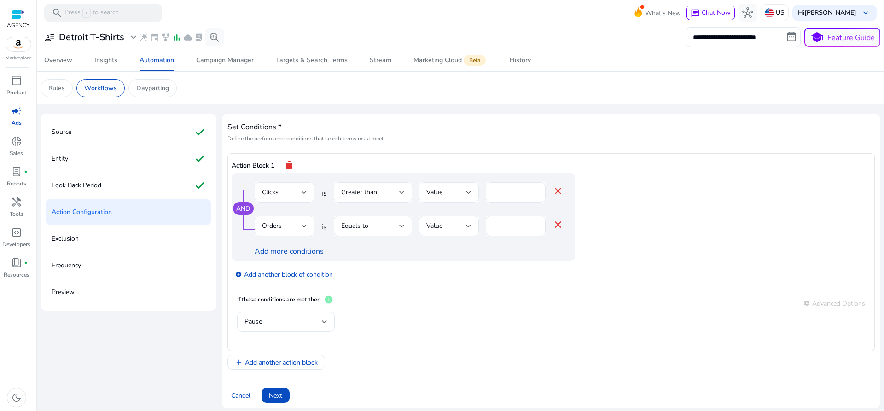
click at [395, 252] on div "Add more conditions" at bounding box center [409, 251] width 309 height 11
click at [284, 329] on div "Pause" at bounding box center [286, 322] width 83 height 20
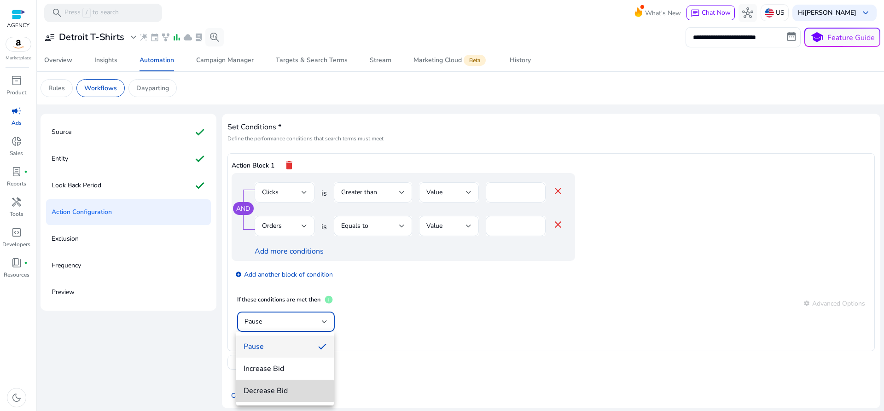
click at [280, 391] on span "Decrease Bid" at bounding box center [285, 391] width 83 height 10
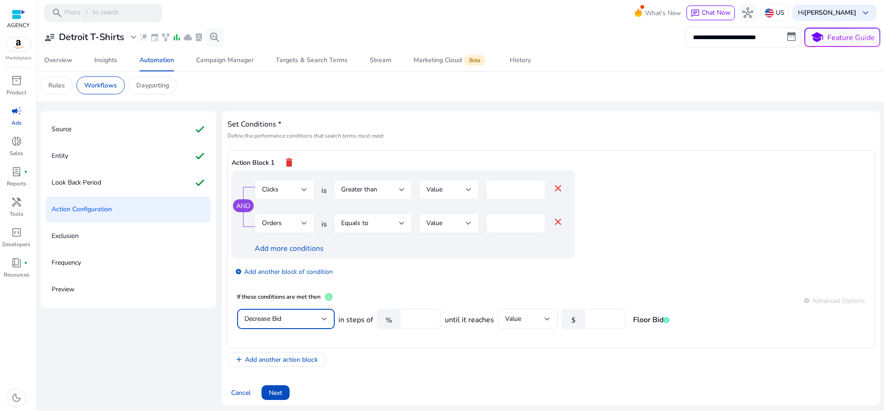
scroll to position [5, 0]
click at [405, 318] on input "****" at bounding box center [419, 317] width 29 height 10
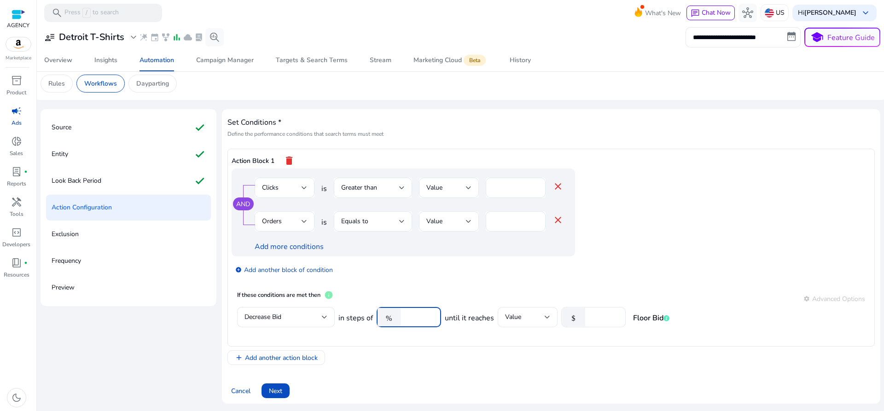
type input "**"
click at [531, 296] on div "If these conditions are met then info settings Advanced Options" at bounding box center [551, 299] width 628 height 17
click at [604, 322] on input "number" at bounding box center [604, 317] width 29 height 10
click at [596, 320] on input "number" at bounding box center [604, 317] width 29 height 10
click at [625, 297] on div "If these conditions are met then info settings Advanced Options" at bounding box center [551, 299] width 628 height 17
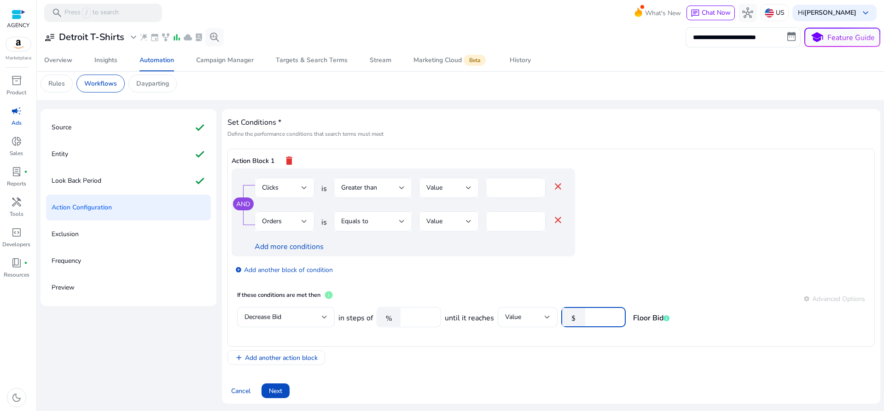
click at [604, 317] on input "***" at bounding box center [604, 317] width 29 height 10
type input "**"
click at [636, 279] on app-ppc-editable-conditions "AND Clicks is Greater than Value ** close Orders is Equals to Value * close Add…" at bounding box center [551, 227] width 639 height 117
click at [252, 269] on link "add_circle Add another block of condition" at bounding box center [284, 269] width 98 height 11
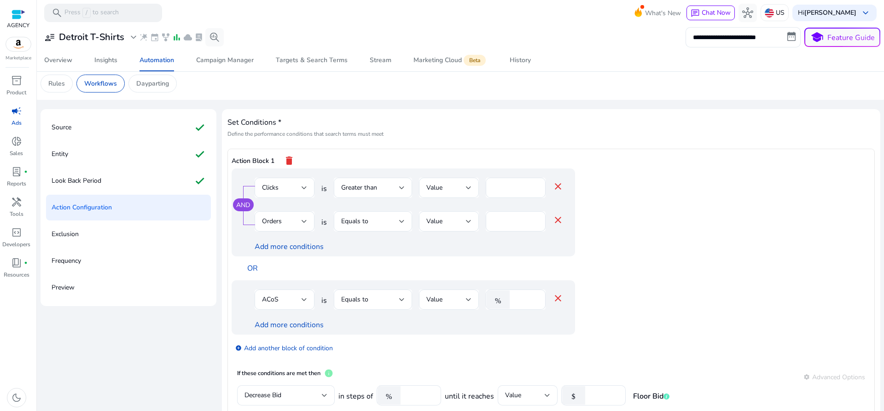
click at [556, 300] on mat-icon "close" at bounding box center [558, 298] width 11 height 11
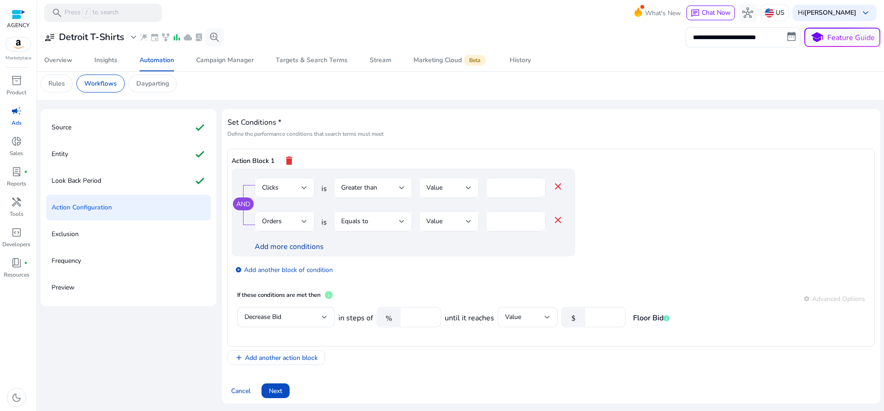
click at [297, 246] on link "Add more conditions" at bounding box center [289, 247] width 69 height 10
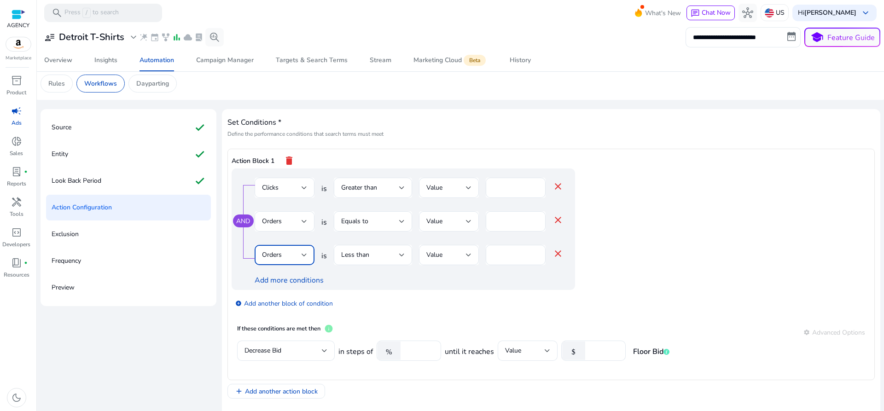
click at [302, 256] on div at bounding box center [305, 255] width 6 height 4
click at [286, 282] on span "Bid" at bounding box center [283, 280] width 45 height 10
click at [382, 256] on div "Less than" at bounding box center [370, 255] width 58 height 10
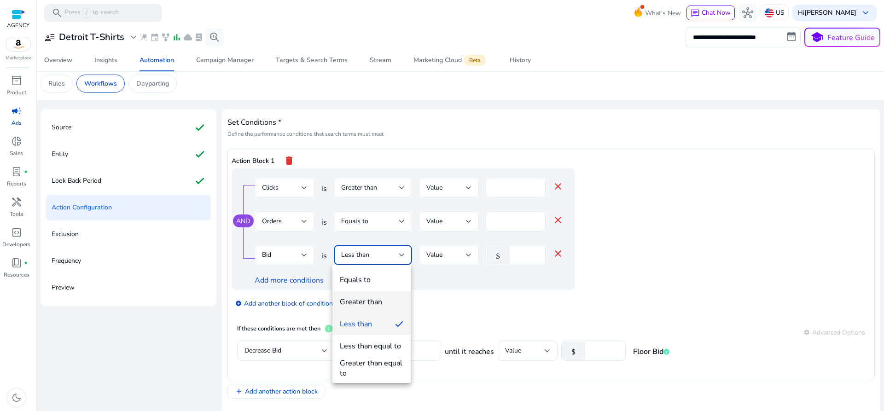
click at [369, 302] on div "Greater than" at bounding box center [361, 302] width 42 height 10
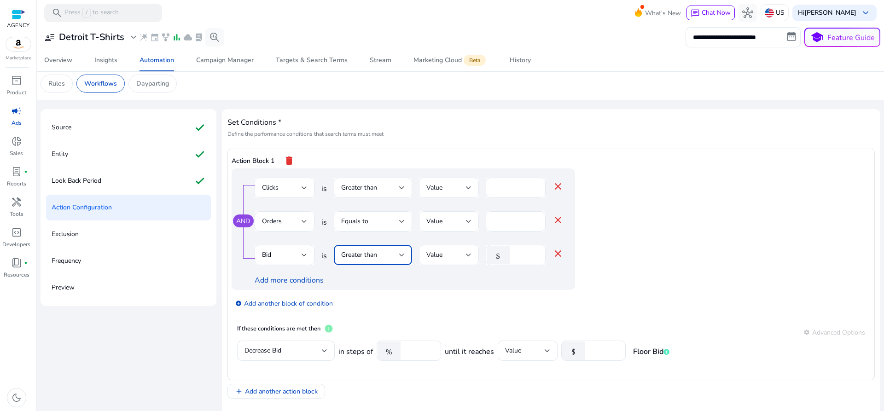
click at [516, 256] on input "*" at bounding box center [527, 255] width 24 height 10
type input "***"
click at [626, 283] on app-ppc-editable-conditions "AND Clicks is Greater than Value ** close Orders is Equals to Value * close Bid…" at bounding box center [551, 244] width 639 height 151
click at [281, 302] on link "add_circle Add another block of condition" at bounding box center [284, 303] width 98 height 11
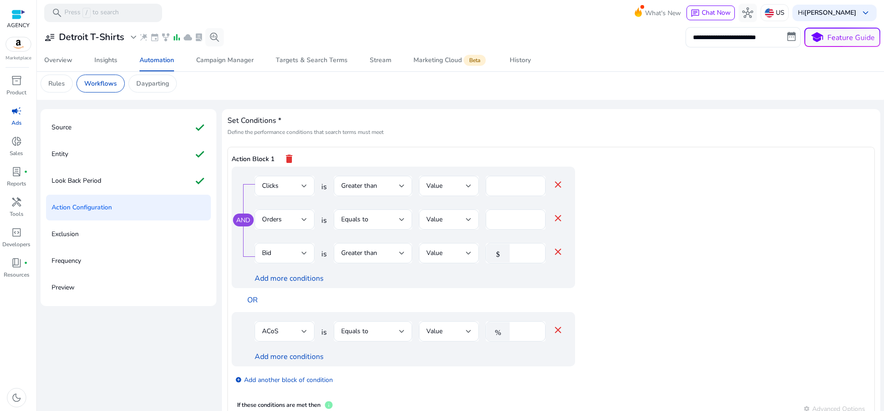
scroll to position [3, 0]
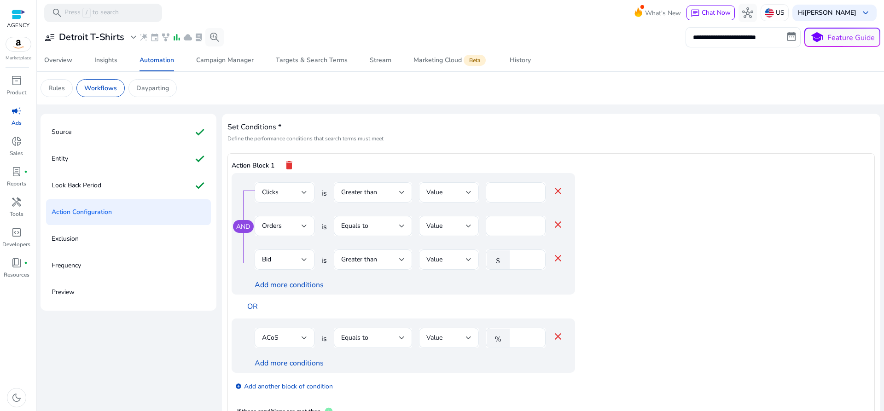
click at [556, 337] on mat-icon "close" at bounding box center [558, 336] width 11 height 11
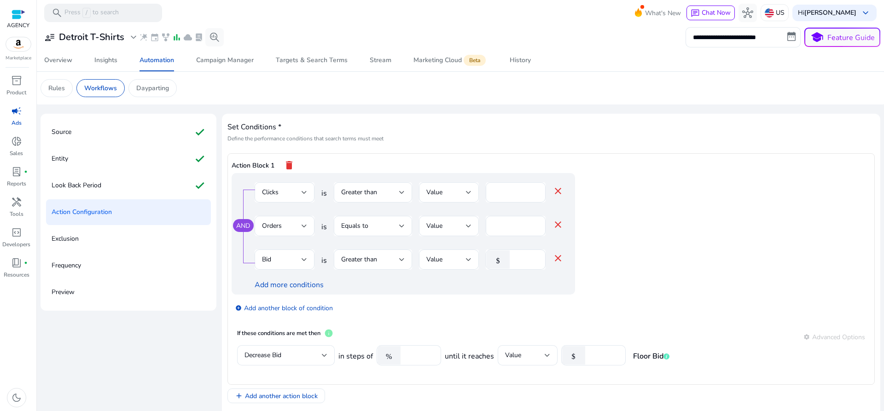
click at [643, 243] on app-ppc-editable-conditions "AND Clicks is Greater than Value ** close Orders is Equals to Value * close Bid…" at bounding box center [551, 248] width 639 height 151
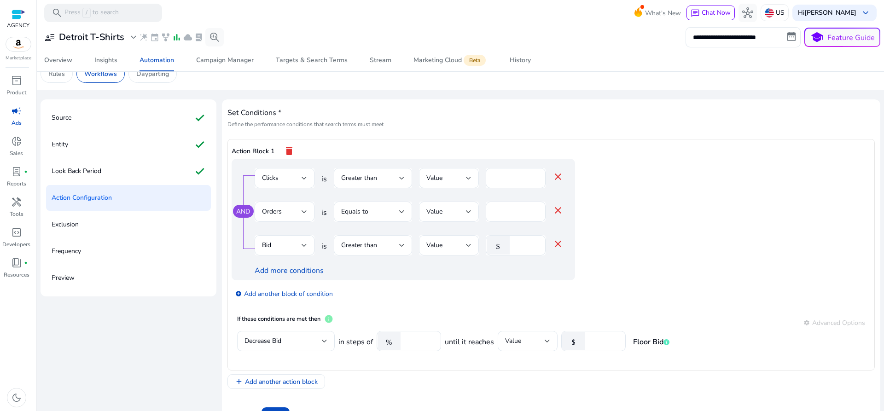
scroll to position [38, 0]
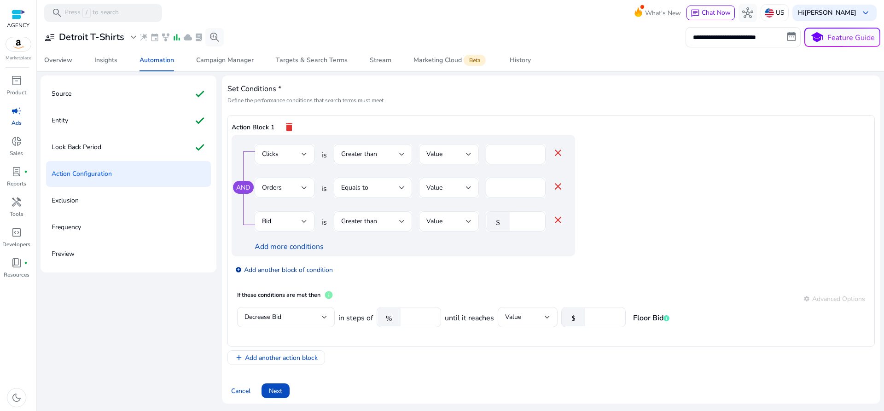
click at [301, 275] on link "add_circle Add another block of condition" at bounding box center [284, 269] width 98 height 11
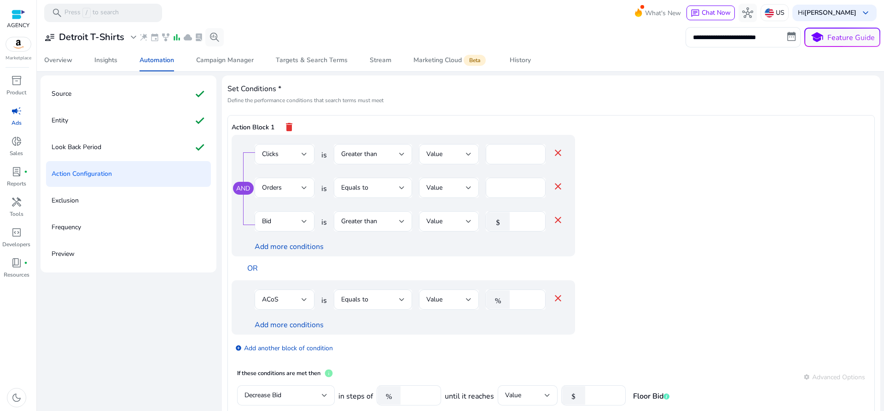
scroll to position [3, 0]
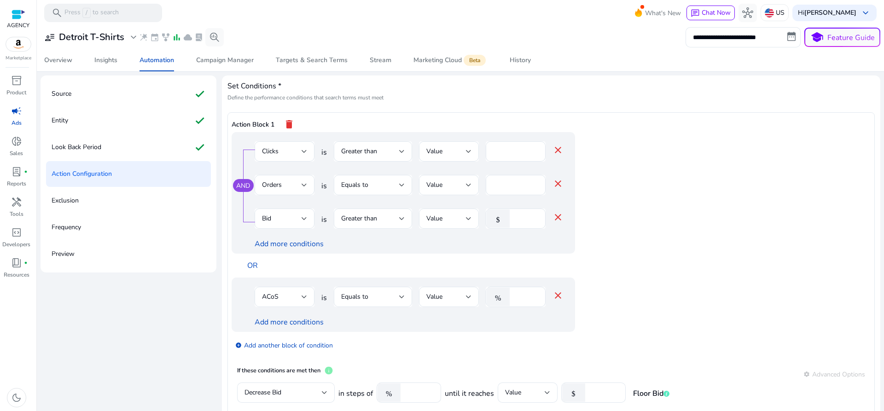
click at [560, 294] on mat-icon "close" at bounding box center [558, 295] width 11 height 11
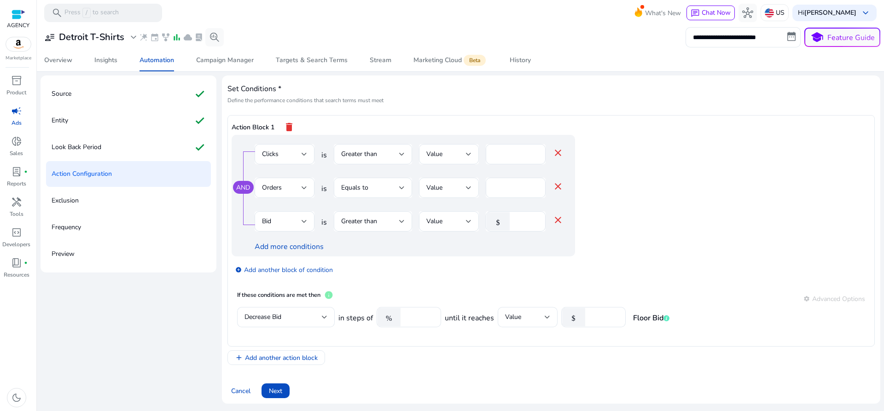
scroll to position [0, 0]
click at [287, 358] on span "Add another action block" at bounding box center [281, 358] width 73 height 10
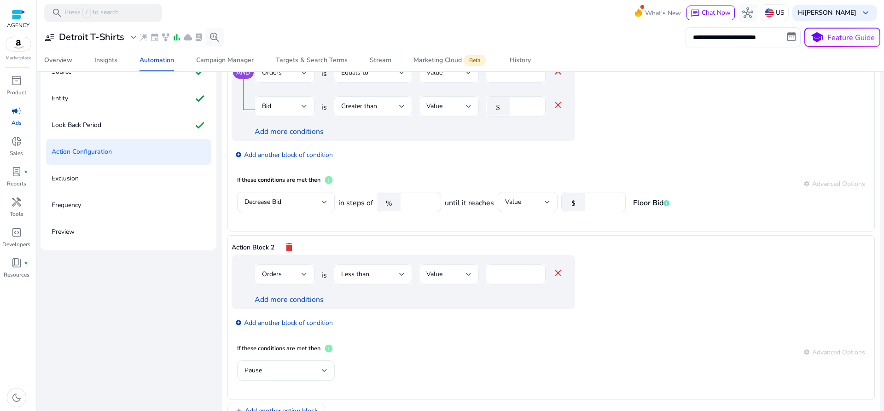
scroll to position [114, 0]
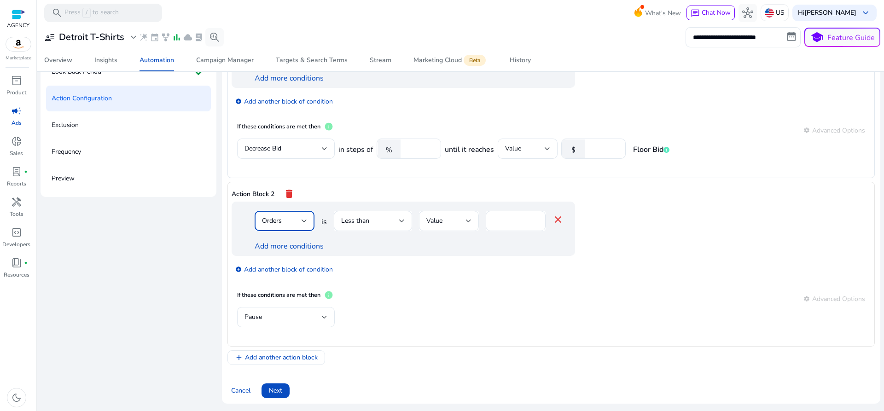
click at [295, 220] on div "Orders" at bounding box center [282, 221] width 40 height 10
click at [680, 258] on div at bounding box center [442, 205] width 884 height 411
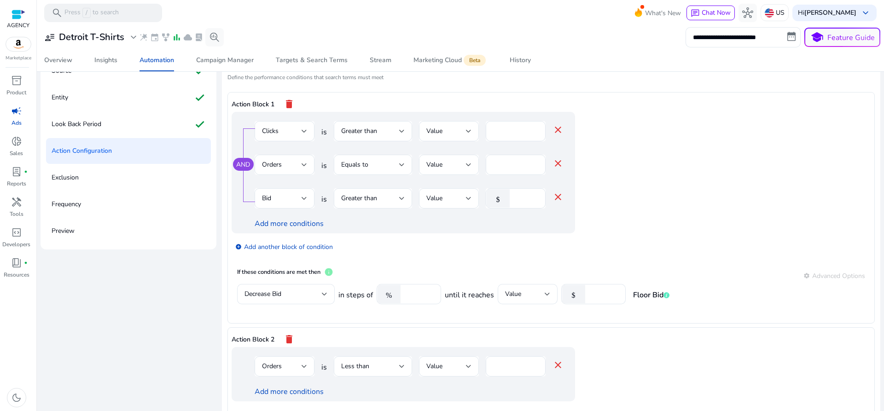
scroll to position [0, 0]
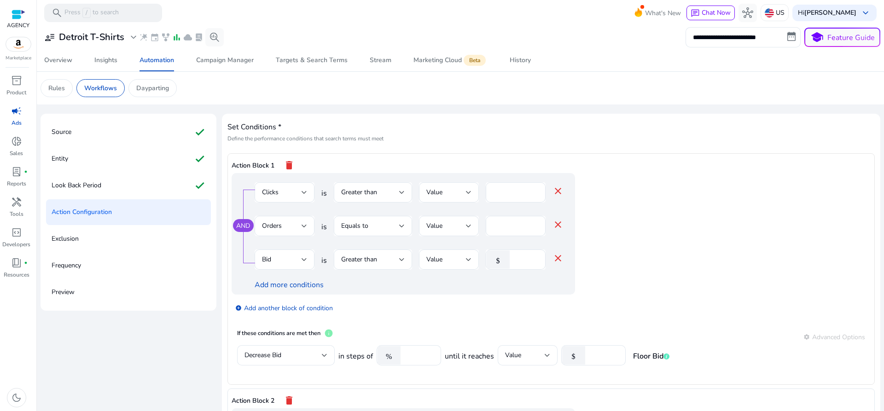
click at [248, 161] on p "Action Block 1" at bounding box center [253, 166] width 43 height 10
click at [248, 162] on p "Action Block 1" at bounding box center [253, 166] width 43 height 10
click at [641, 240] on app-ppc-editable-conditions "AND Clicks is Greater than Value ** close Orders is Equals to Value * close Bid…" at bounding box center [551, 248] width 639 height 151
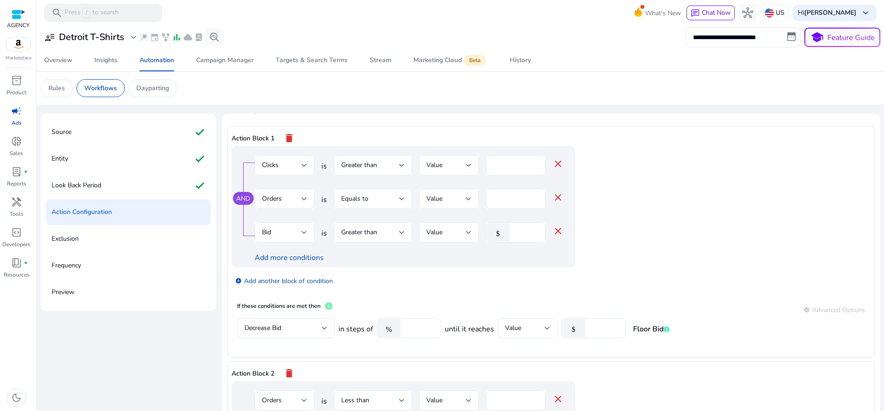
scroll to position [93, 0]
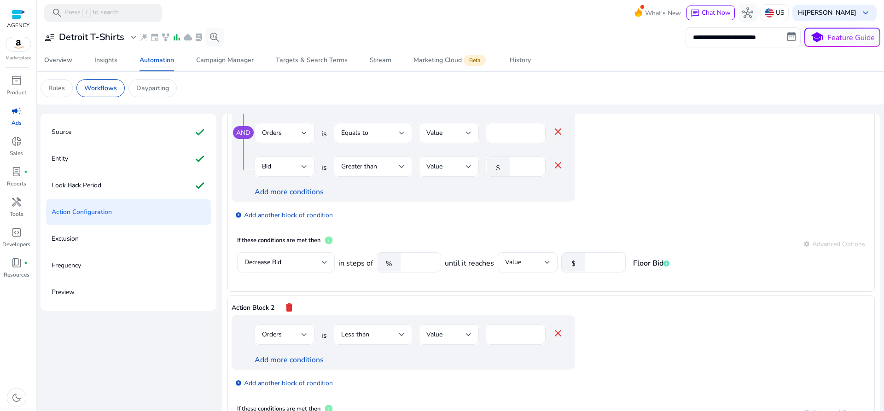
click at [281, 264] on span "Decrease Bid" at bounding box center [263, 262] width 37 height 9
click at [393, 292] on div at bounding box center [442, 205] width 884 height 411
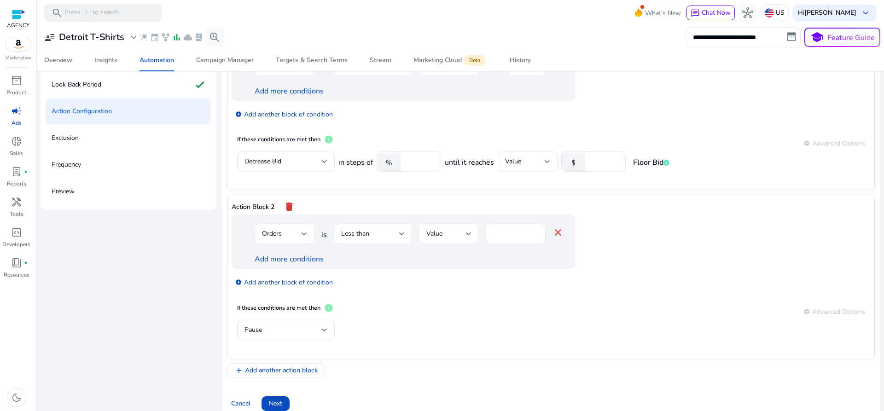
scroll to position [114, 0]
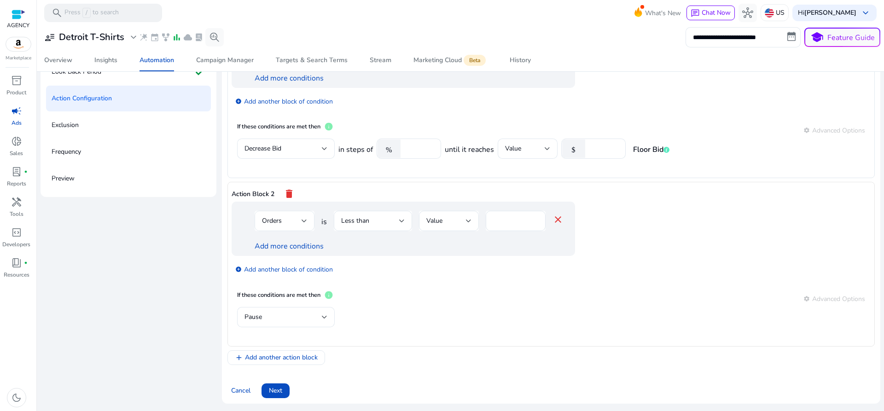
click at [291, 225] on div "Orders" at bounding box center [282, 221] width 40 height 10
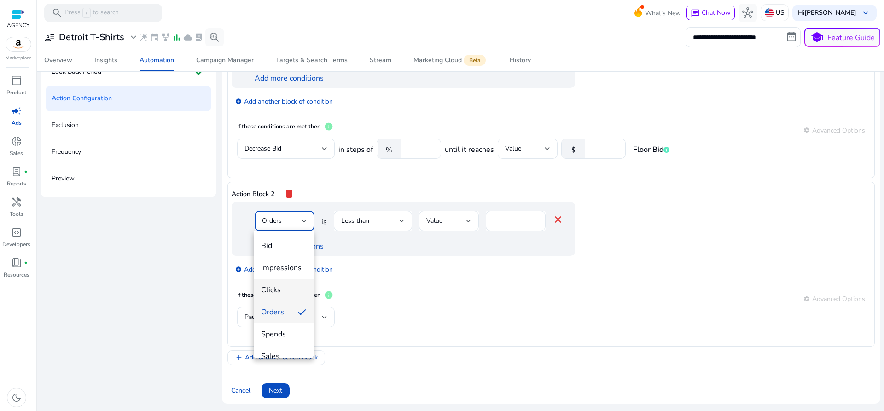
click at [282, 292] on span "Clicks" at bounding box center [283, 290] width 45 height 10
click at [515, 220] on input "*" at bounding box center [515, 221] width 45 height 10
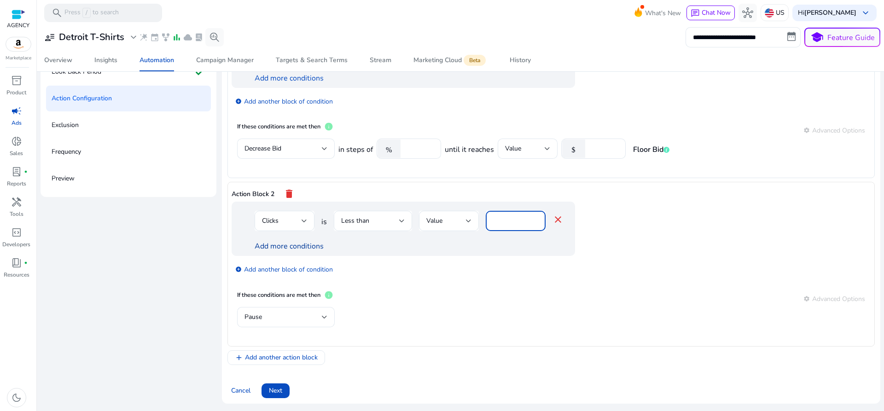
type input "*"
click at [275, 249] on link "Add more conditions" at bounding box center [289, 246] width 69 height 10
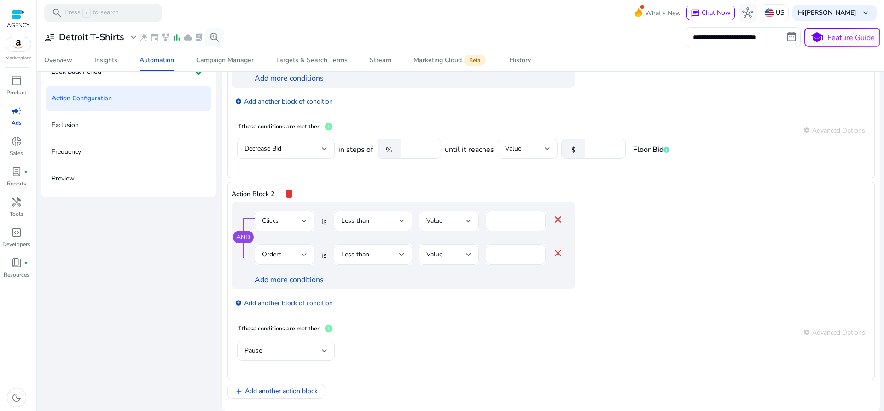
click at [279, 260] on div "Orders" at bounding box center [284, 255] width 45 height 20
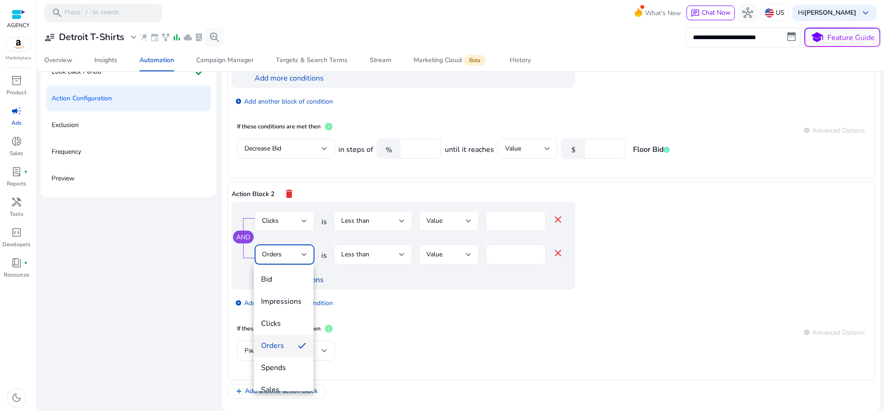
click at [279, 281] on span "Bid" at bounding box center [283, 280] width 45 height 10
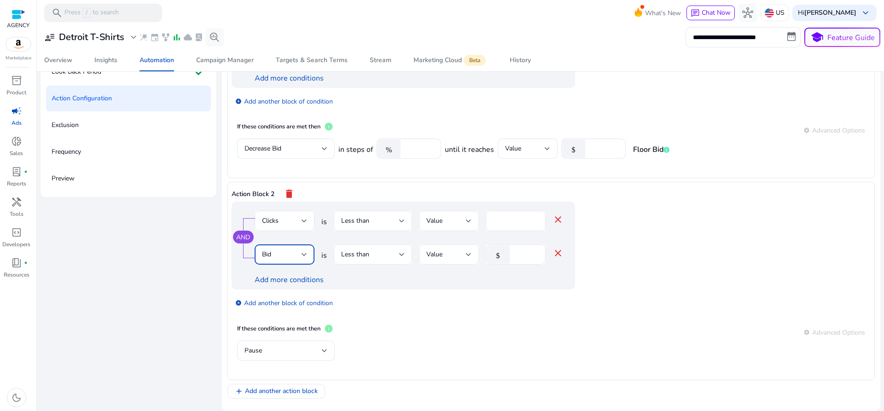
click at [280, 257] on div "Bid" at bounding box center [282, 255] width 40 height 10
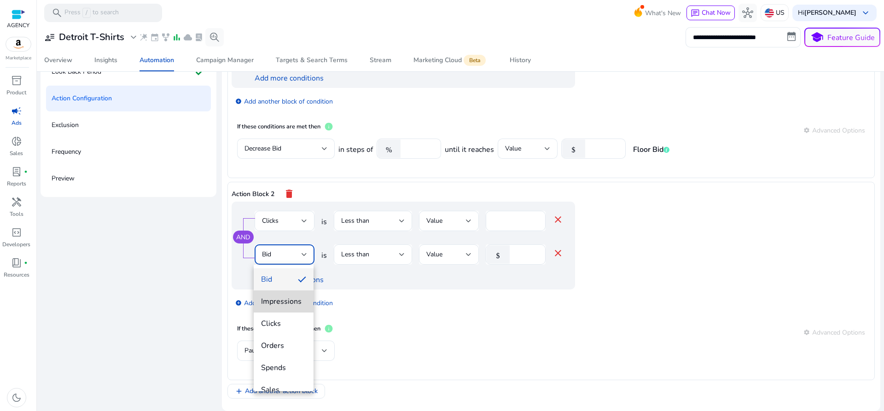
click at [285, 309] on mat-option "Impressions" at bounding box center [284, 302] width 60 height 22
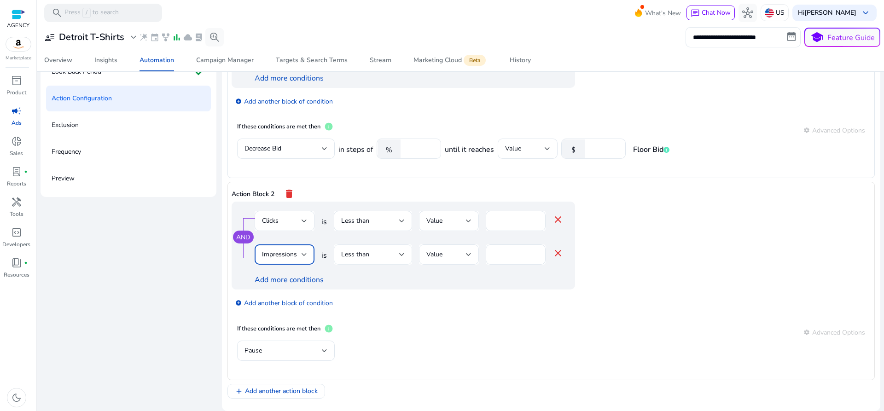
click at [350, 257] on span "Less than" at bounding box center [355, 254] width 28 height 9
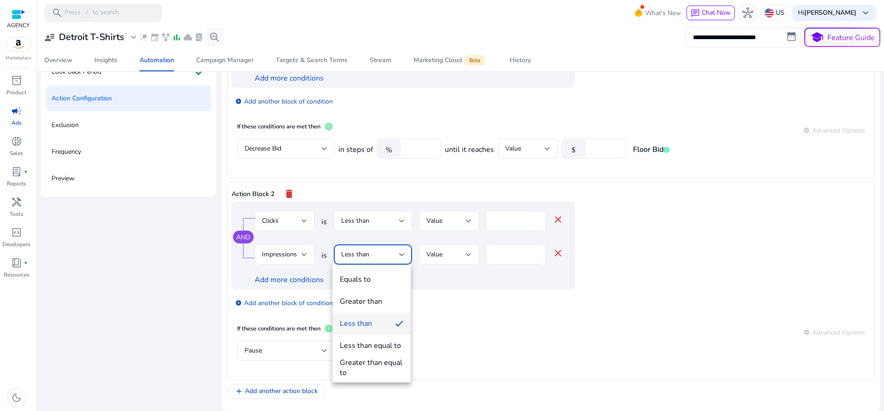
click at [435, 290] on div at bounding box center [442, 205] width 884 height 411
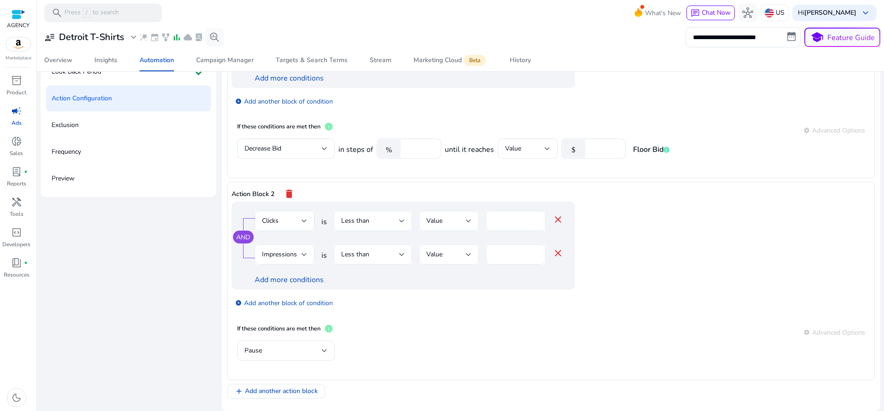
click at [379, 226] on div "Less than" at bounding box center [370, 221] width 58 height 10
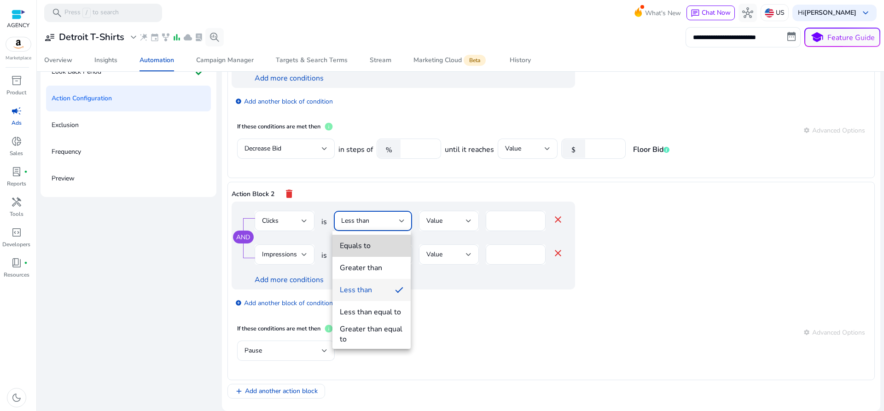
click at [368, 250] on div "Equals to" at bounding box center [355, 246] width 31 height 10
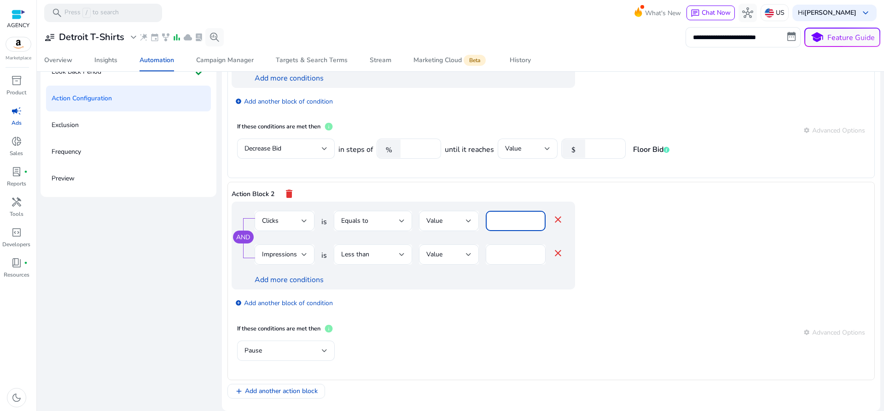
drag, startPoint x: 497, startPoint y: 228, endPoint x: 391, endPoint y: 247, distance: 108.1
click at [420, 244] on div "AND Clicks is Equals to Value * close Impressions is Less than Value * close Ad…" at bounding box center [404, 246] width 344 height 88
type input "*"
click at [646, 231] on app-ppc-editable-conditions "AND Clicks is Equals to Value * close Impressions is Less than Value * close Ad…" at bounding box center [551, 260] width 639 height 117
click at [293, 255] on span "Impressions" at bounding box center [279, 254] width 35 height 9
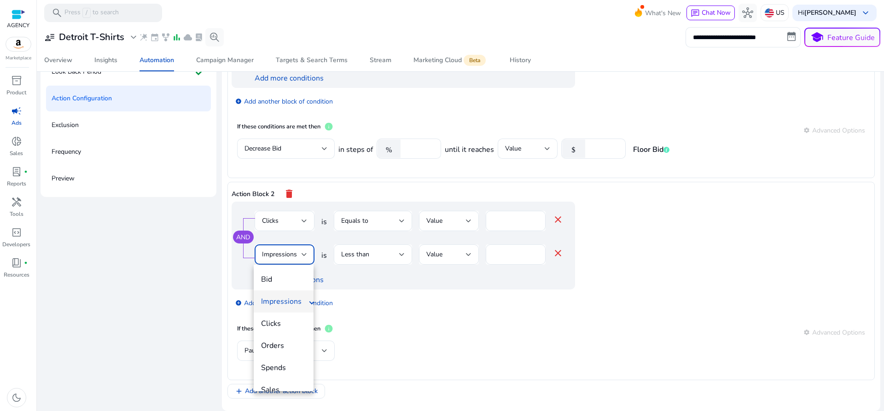
click at [285, 304] on span "Impressions" at bounding box center [281, 302] width 41 height 10
click at [511, 255] on input "*" at bounding box center [515, 255] width 45 height 10
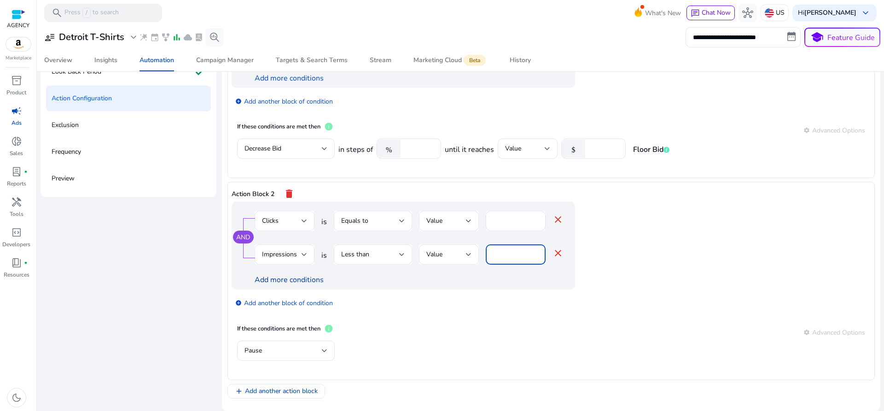
type input "***"
click at [276, 280] on link "Add more conditions" at bounding box center [289, 280] width 69 height 10
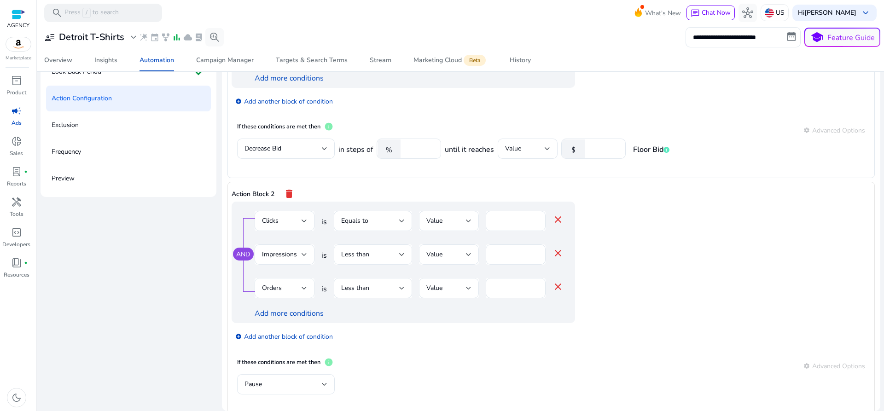
click at [280, 291] on span "Orders" at bounding box center [272, 288] width 20 height 9
click at [283, 166] on span "Bid" at bounding box center [283, 166] width 45 height 10
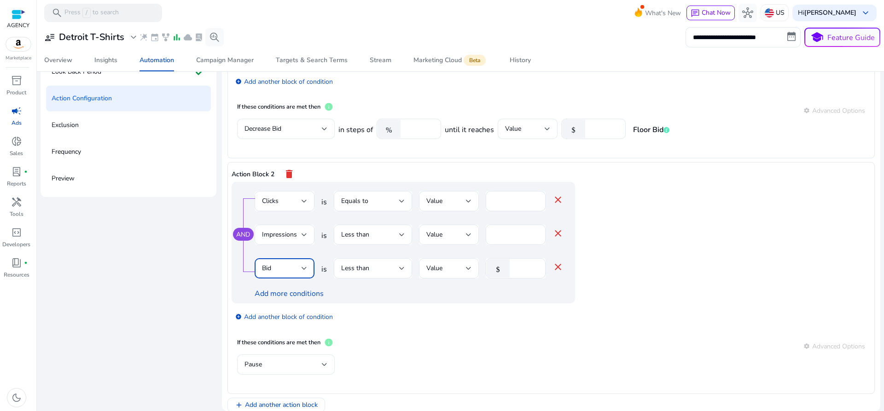
scroll to position [139, 0]
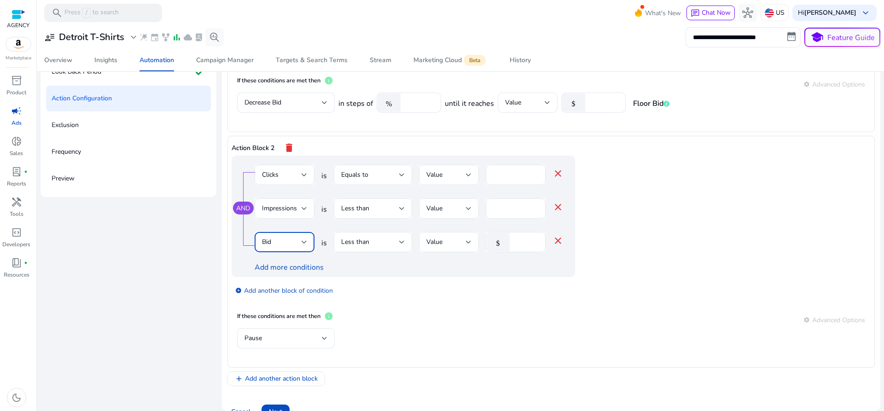
click at [558, 238] on mat-icon "close" at bounding box center [558, 240] width 11 height 11
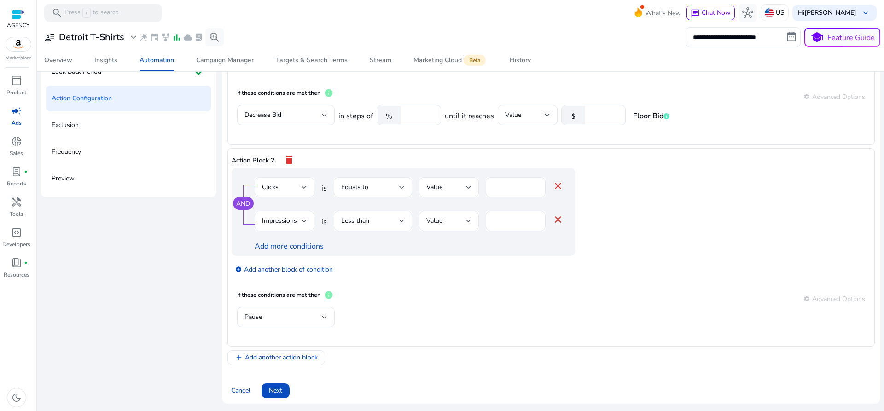
scroll to position [127, 0]
click at [284, 315] on div "Pause" at bounding box center [283, 317] width 77 height 10
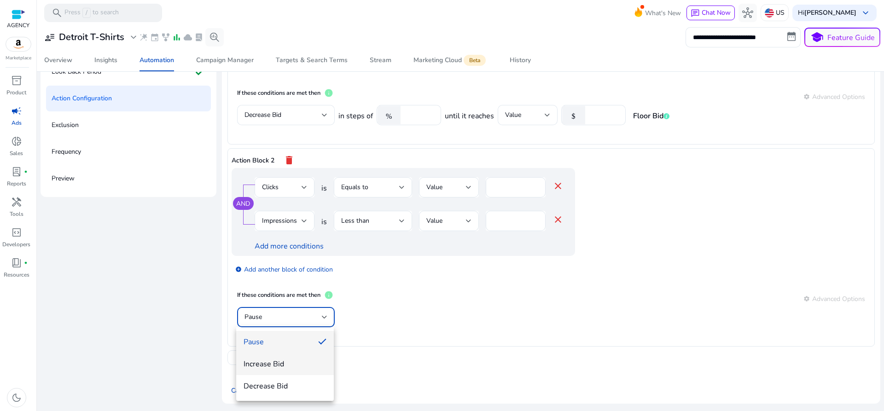
click at [282, 367] on span "Increase Bid" at bounding box center [285, 364] width 83 height 10
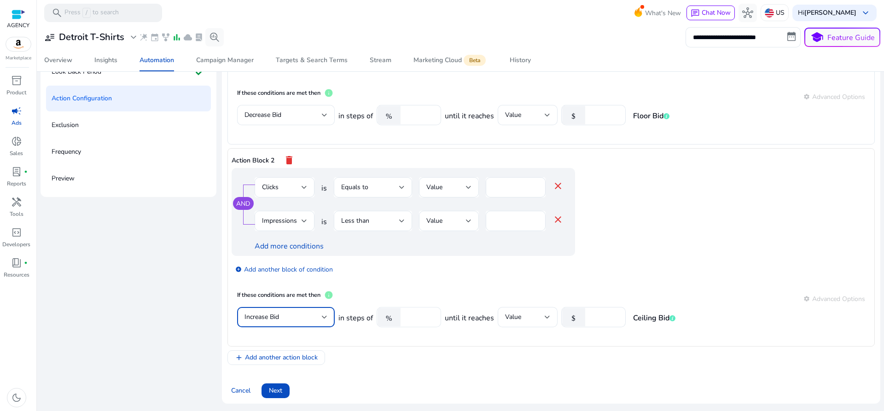
drag, startPoint x: 420, startPoint y: 319, endPoint x: 378, endPoint y: 321, distance: 41.5
click at [386, 321] on div "% ****" at bounding box center [405, 317] width 57 height 20
type input "**"
click at [469, 289] on mat-card "If these conditions are met then info settings Advanced Options Increase Bid in…" at bounding box center [551, 314] width 639 height 58
drag, startPoint x: 607, startPoint y: 320, endPoint x: 515, endPoint y: 350, distance: 96.9
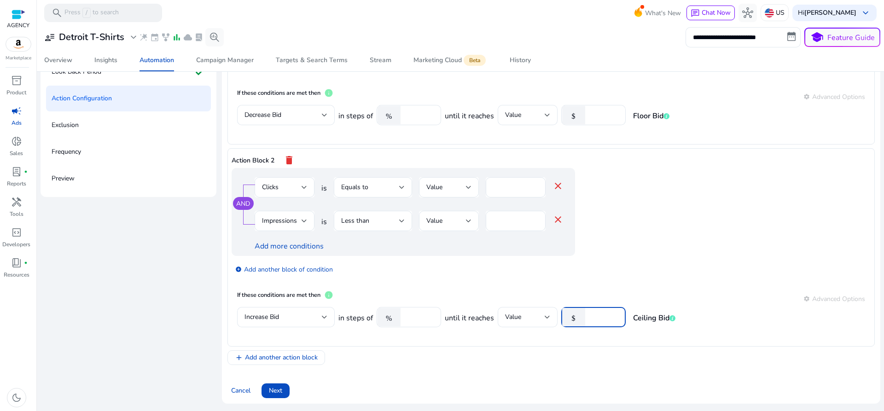
click at [516, 350] on div "Action Block 1 delete AND Clicks is Greater than Value ** close Orders is Equal…" at bounding box center [552, 139] width 648 height 452
type input "*"
type input "***"
click at [519, 299] on div "If these conditions are met then info settings Advanced Options" at bounding box center [551, 299] width 628 height 17
click at [272, 243] on link "Add more conditions" at bounding box center [289, 246] width 69 height 10
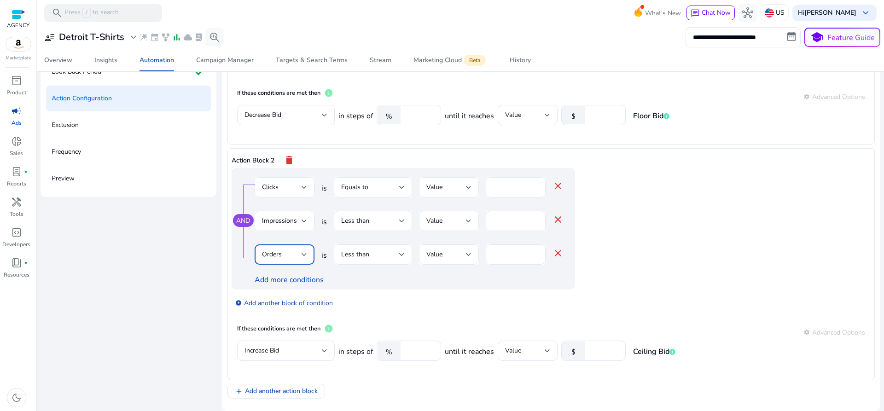
click at [285, 255] on div "Orders" at bounding box center [282, 255] width 40 height 10
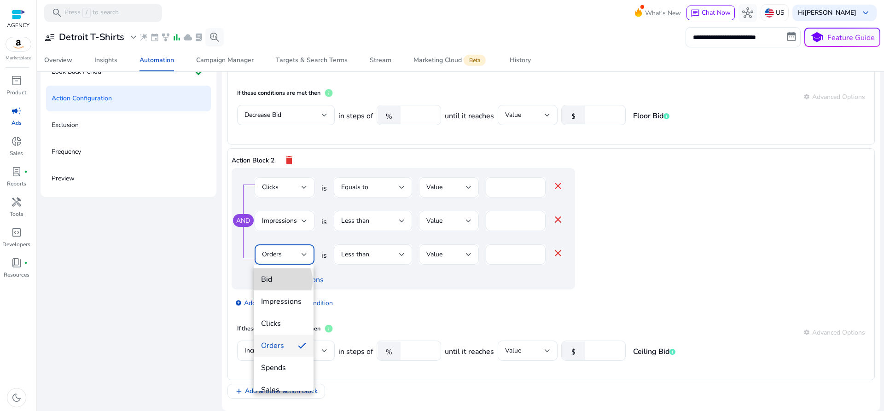
click at [278, 281] on span "Bid" at bounding box center [283, 280] width 45 height 10
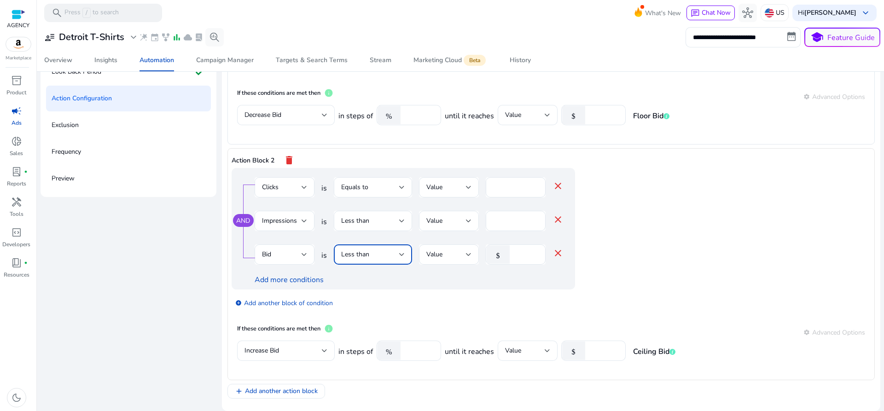
click at [354, 259] on div "Less than" at bounding box center [370, 255] width 58 height 10
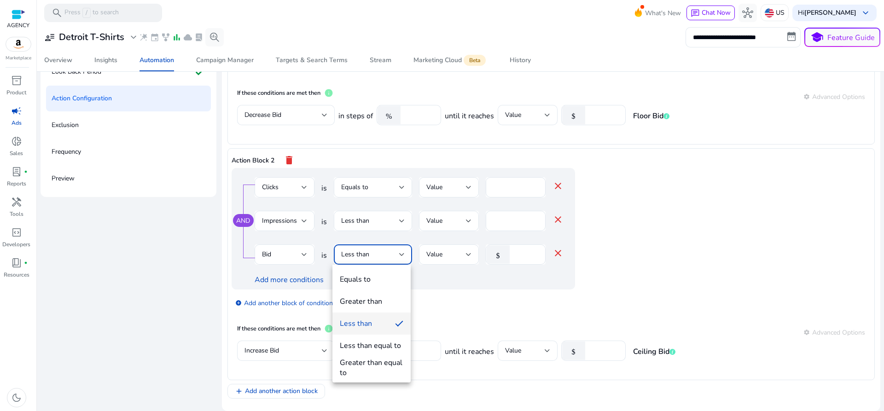
click at [520, 252] on div at bounding box center [442, 205] width 884 height 411
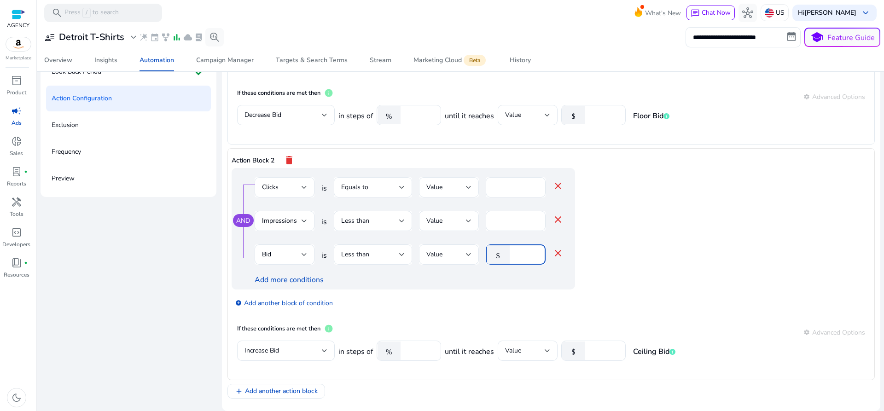
drag, startPoint x: 523, startPoint y: 257, endPoint x: 445, endPoint y: 282, distance: 81.9
click at [459, 280] on div "Bid is Less than Value $ * close Add more conditions" at bounding box center [409, 265] width 309 height 41
type input "***"
click at [628, 260] on app-ppc-editable-conditions "AND Clicks is Equals to Value * close Impressions is Less than Value *** close …" at bounding box center [551, 243] width 639 height 151
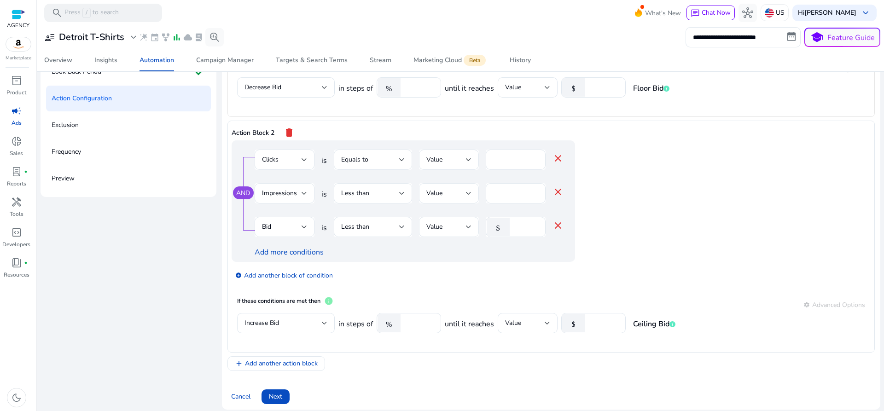
scroll to position [160, 0]
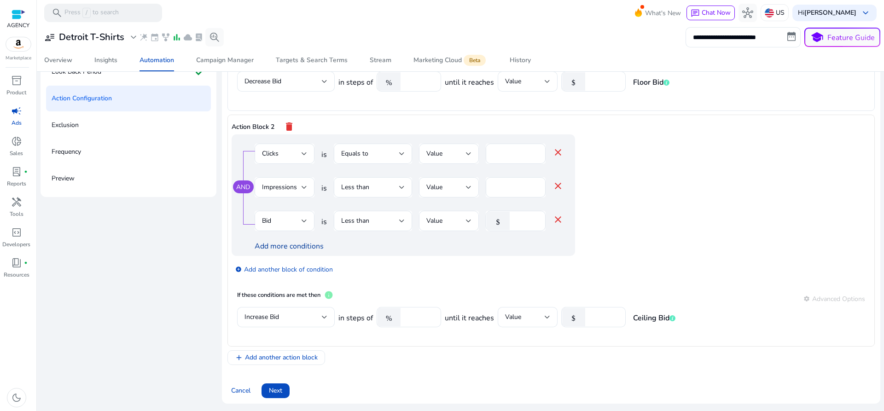
click at [273, 243] on link "Add more conditions" at bounding box center [289, 246] width 69 height 10
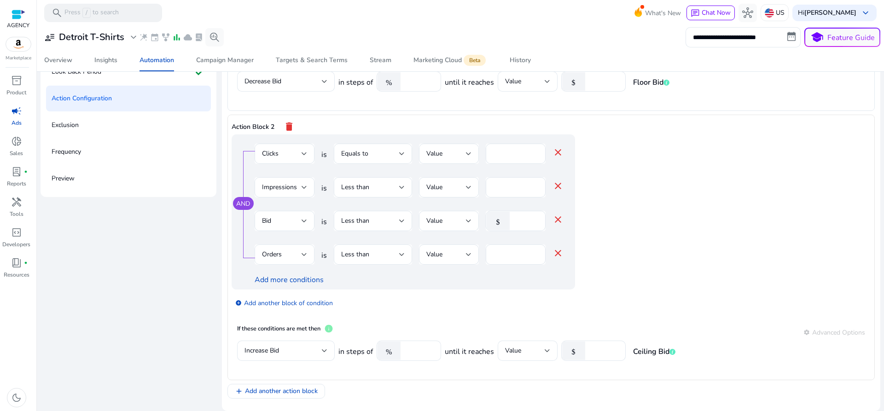
click at [272, 252] on span "Orders" at bounding box center [272, 254] width 20 height 9
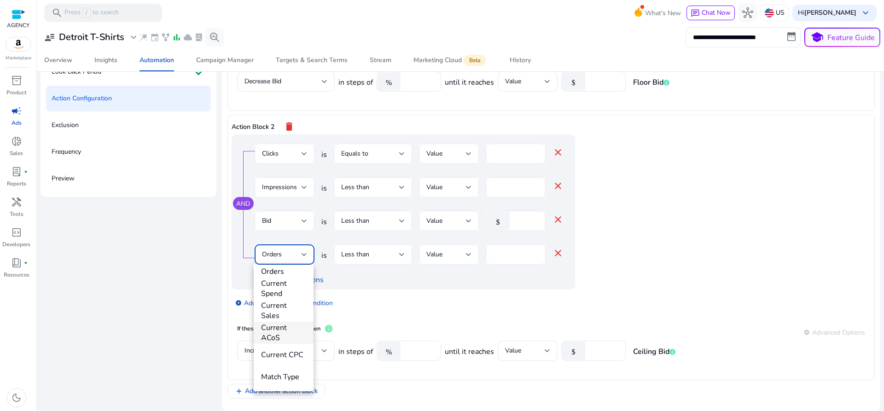
scroll to position [323, 0]
click at [288, 372] on span "Match Type" at bounding box center [283, 377] width 45 height 10
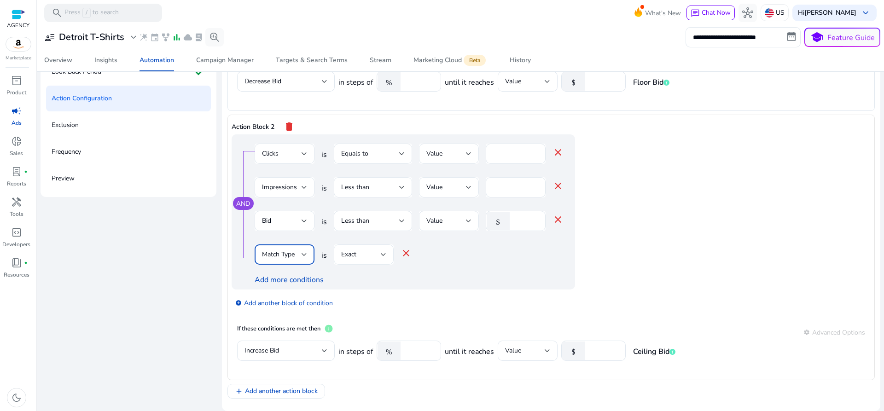
click at [358, 257] on div "Exact" at bounding box center [361, 255] width 40 height 10
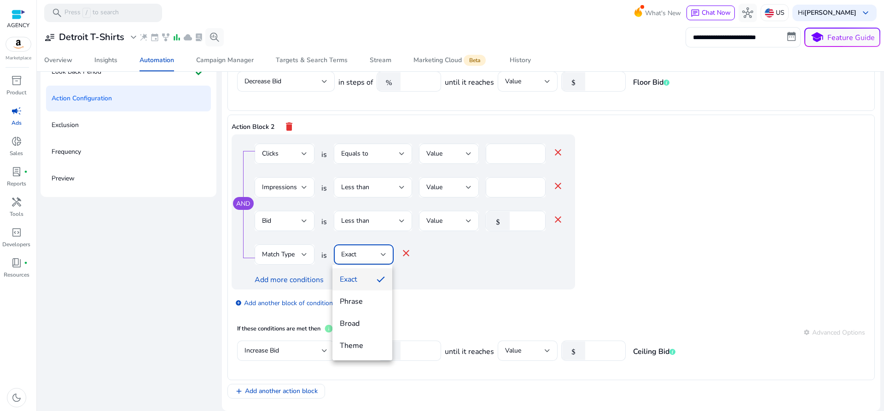
click at [459, 290] on div at bounding box center [442, 205] width 884 height 411
click at [406, 251] on mat-icon "close" at bounding box center [406, 253] width 11 height 11
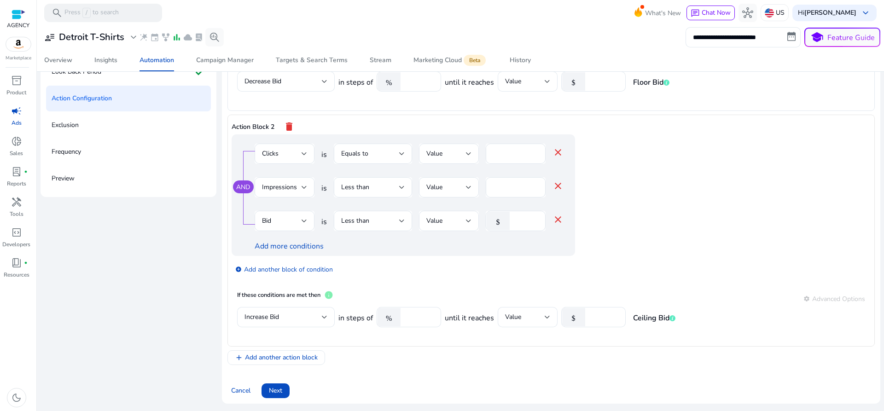
click at [653, 249] on app-ppc-editable-conditions "AND Clicks is Equals to Value * close Impressions is Less than Value *** close …" at bounding box center [551, 210] width 639 height 151
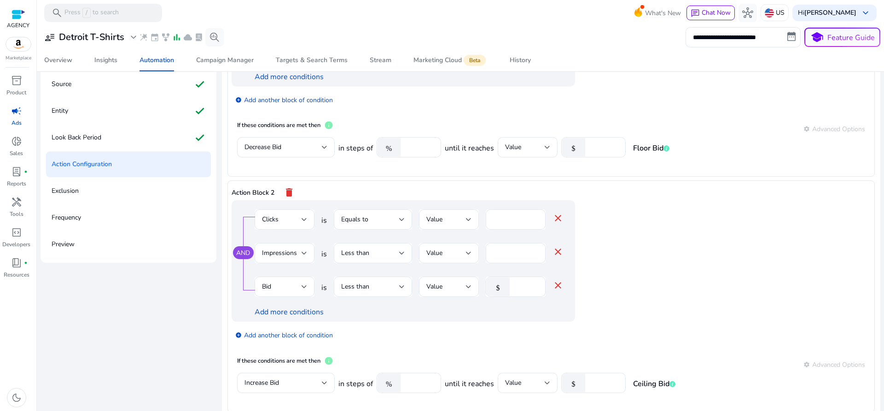
scroll to position [114, 0]
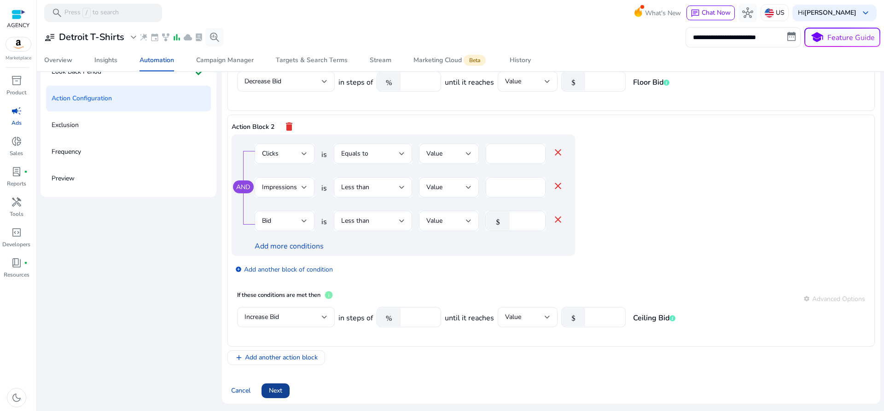
click at [279, 392] on span "Next" at bounding box center [275, 391] width 13 height 10
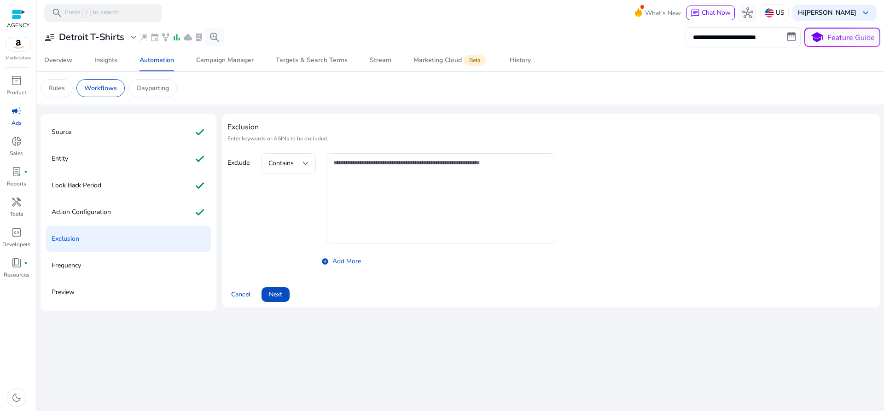
scroll to position [0, 0]
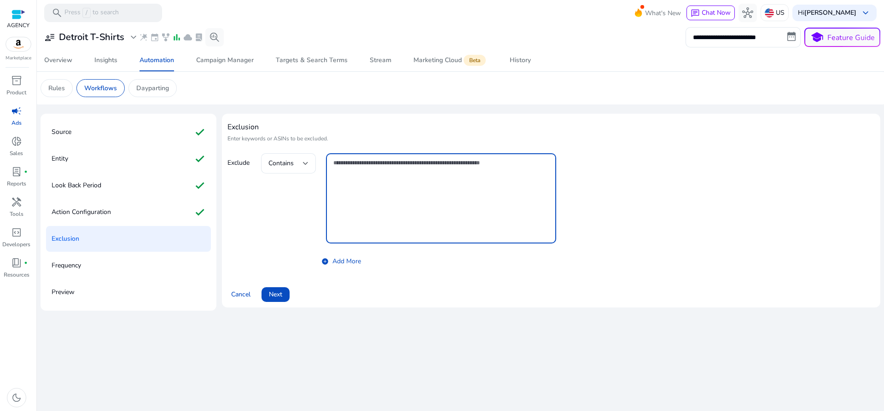
click at [358, 188] on textarea at bounding box center [441, 198] width 216 height 81
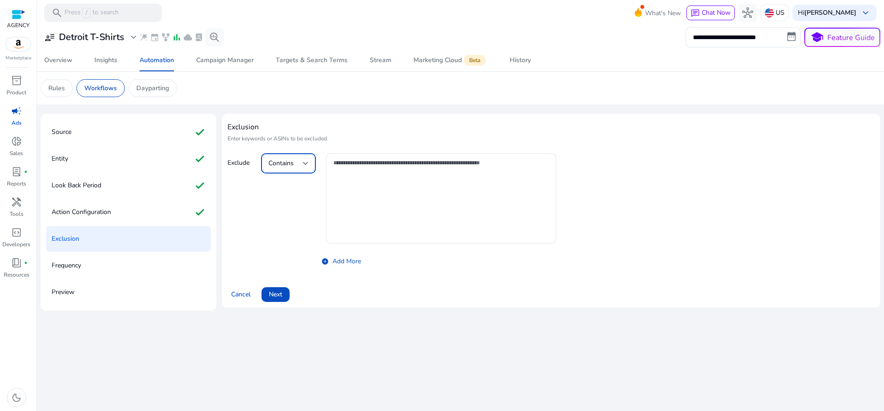
click at [287, 166] on span "Contains" at bounding box center [281, 163] width 25 height 9
click at [246, 202] on div at bounding box center [442, 205] width 884 height 411
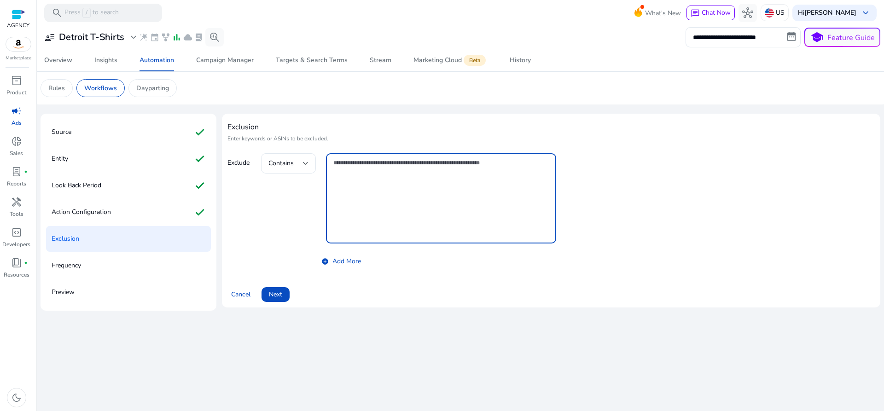
click at [431, 194] on textarea at bounding box center [441, 198] width 216 height 81
click at [277, 293] on span "Next" at bounding box center [275, 295] width 13 height 10
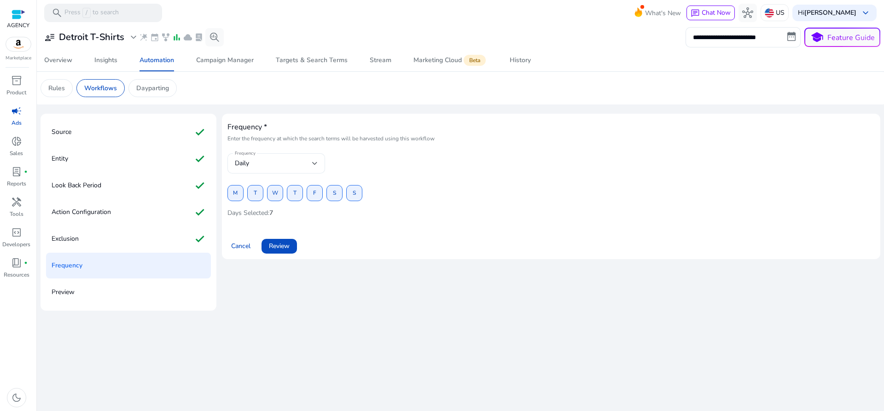
click at [278, 164] on div "Daily" at bounding box center [273, 163] width 77 height 10
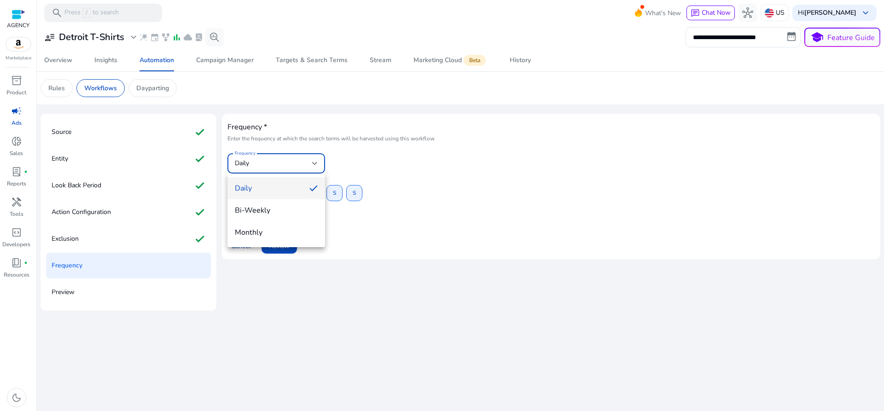
click at [455, 170] on div at bounding box center [442, 205] width 884 height 411
click at [277, 160] on div "Daily" at bounding box center [273, 163] width 77 height 10
click at [277, 160] on div at bounding box center [442, 205] width 884 height 411
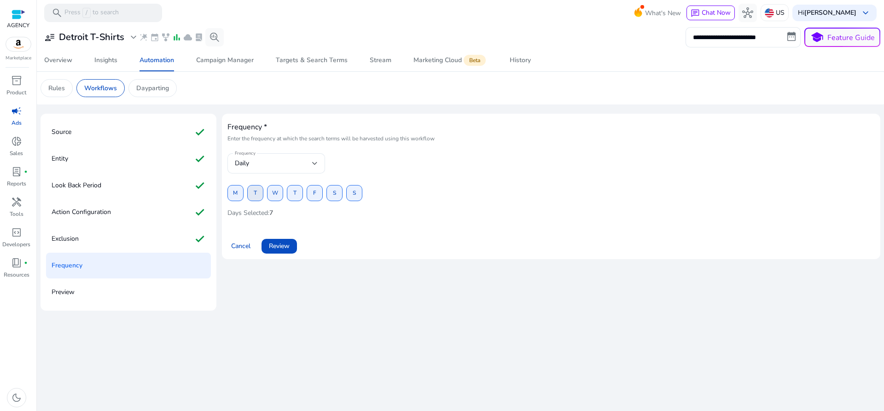
click at [257, 190] on span "T" at bounding box center [255, 193] width 3 height 16
click at [292, 194] on span at bounding box center [294, 193] width 15 height 22
click at [336, 192] on span "S" at bounding box center [334, 193] width 3 height 16
drag, startPoint x: 295, startPoint y: 254, endPoint x: 298, endPoint y: 263, distance: 9.6
click at [298, 263] on div "Frequency * Enter the frequency at which the search terms will be harvested usi…" at bounding box center [551, 190] width 659 height 153
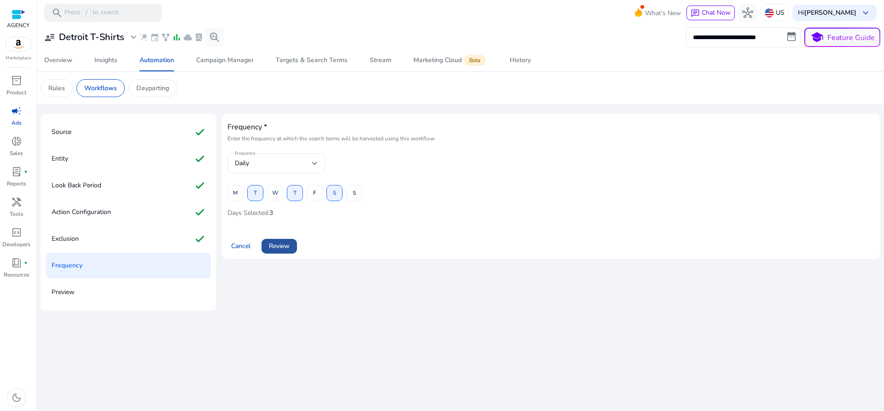
click at [284, 246] on span "Review" at bounding box center [279, 246] width 21 height 10
